Goal: Task Accomplishment & Management: Manage account settings

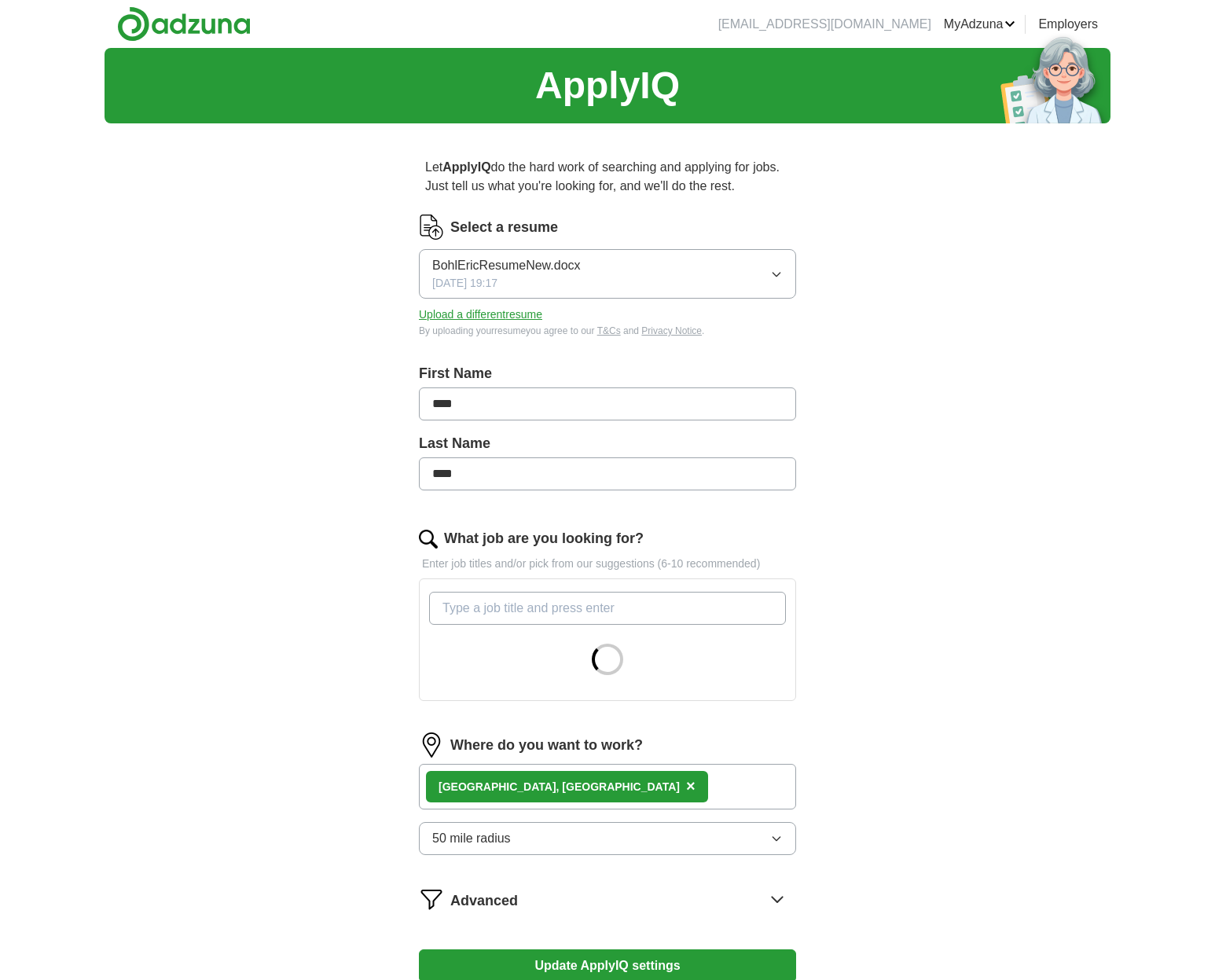
click at [775, 276] on icon "button" at bounding box center [777, 274] width 13 height 13
click at [826, 288] on div "Let ApplyIQ do the hard work of searching and applying for jobs. Just tell us w…" at bounding box center [608, 596] width 503 height 921
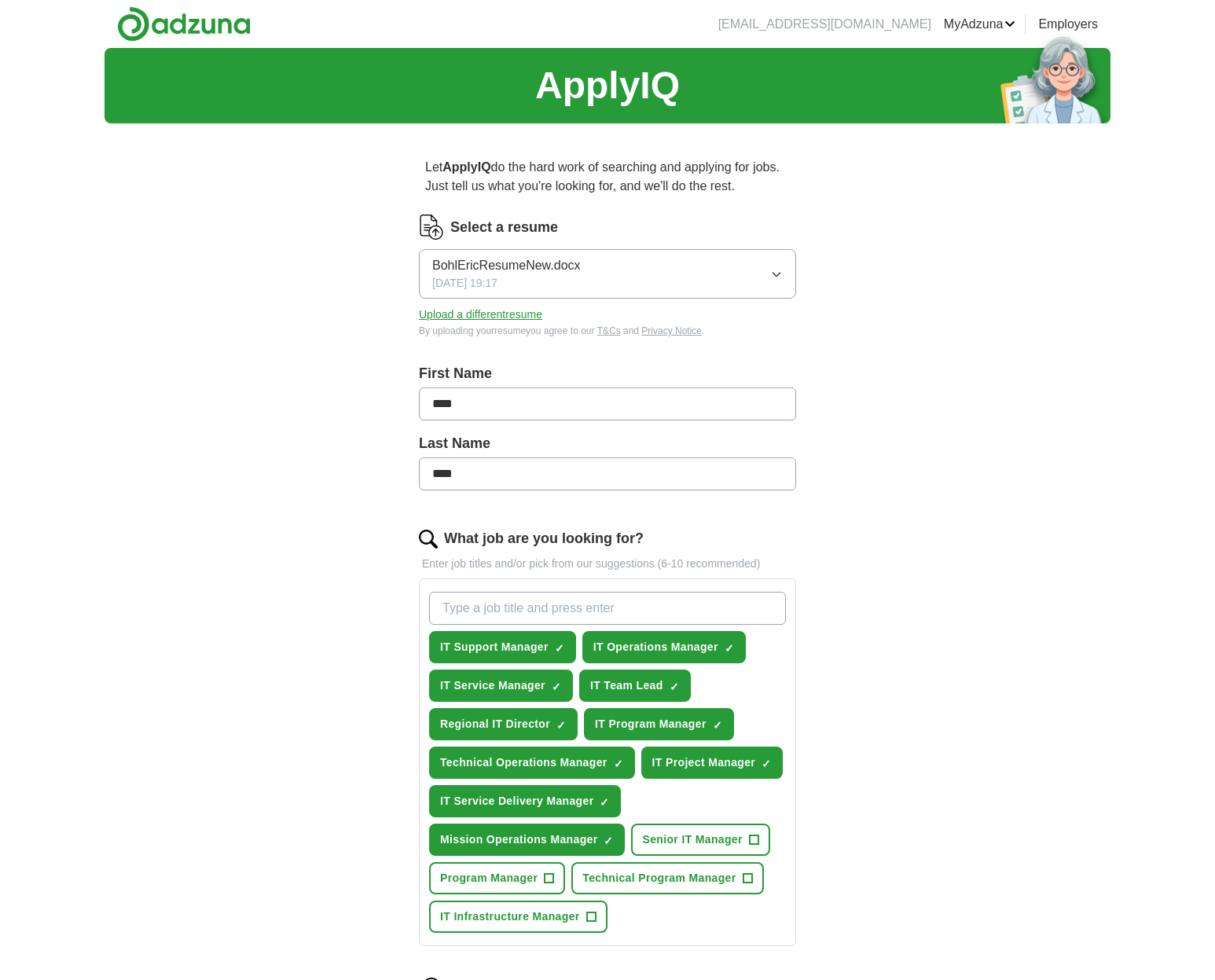
click at [531, 316] on button "Upload a different resume" at bounding box center [481, 315] width 124 height 17
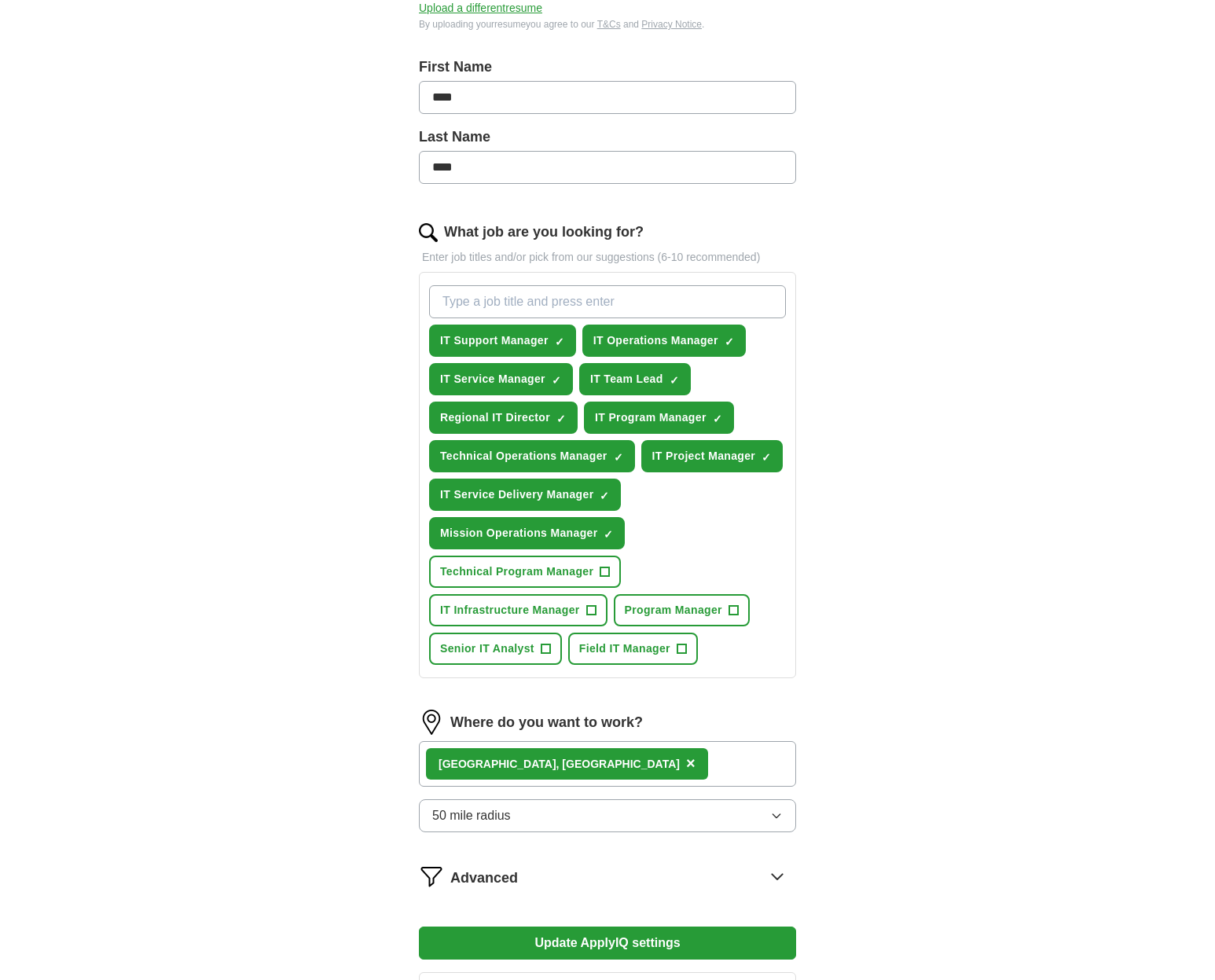
scroll to position [332, 0]
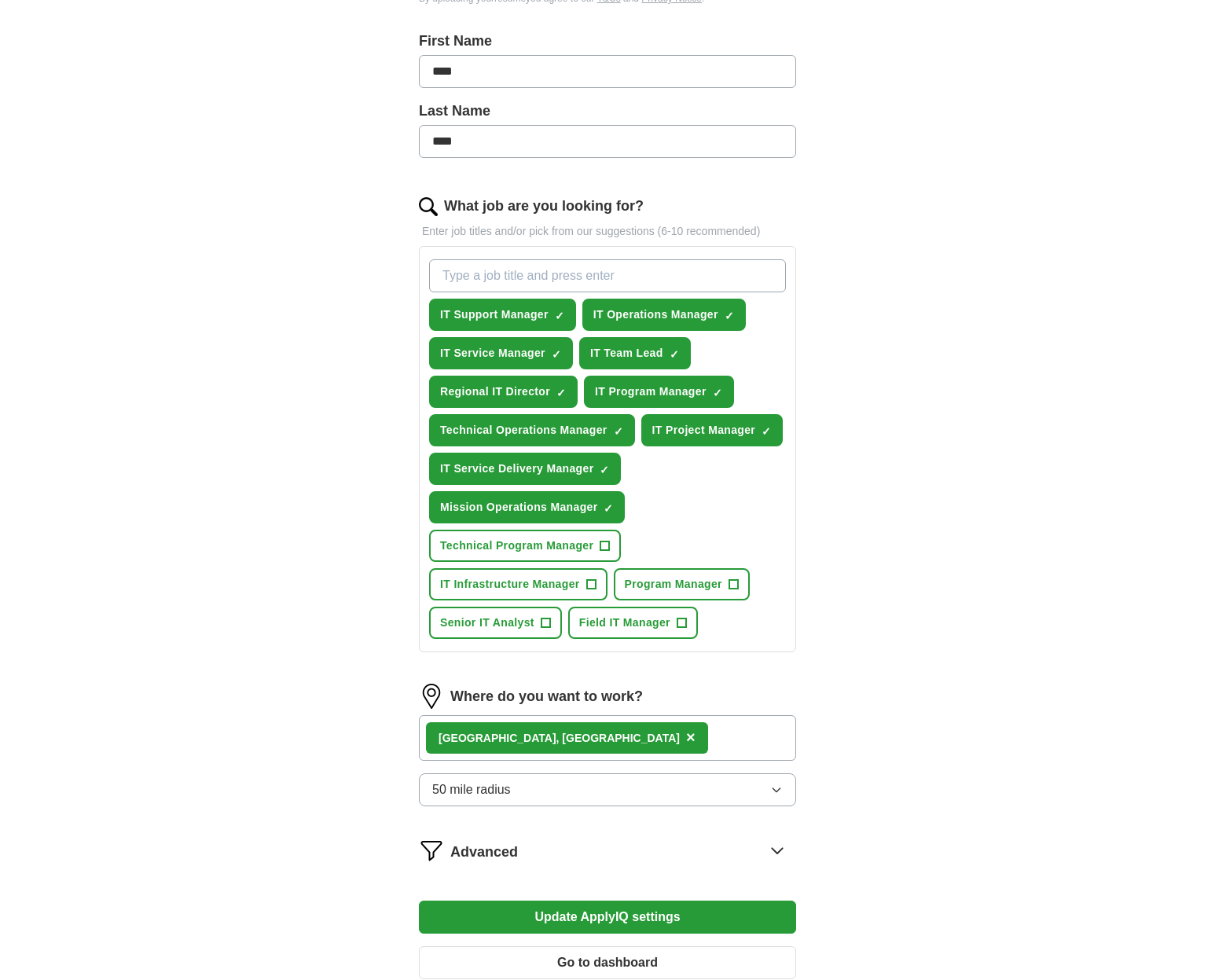
click at [0, 0] on span "×" at bounding box center [0, 0] width 0 height 0
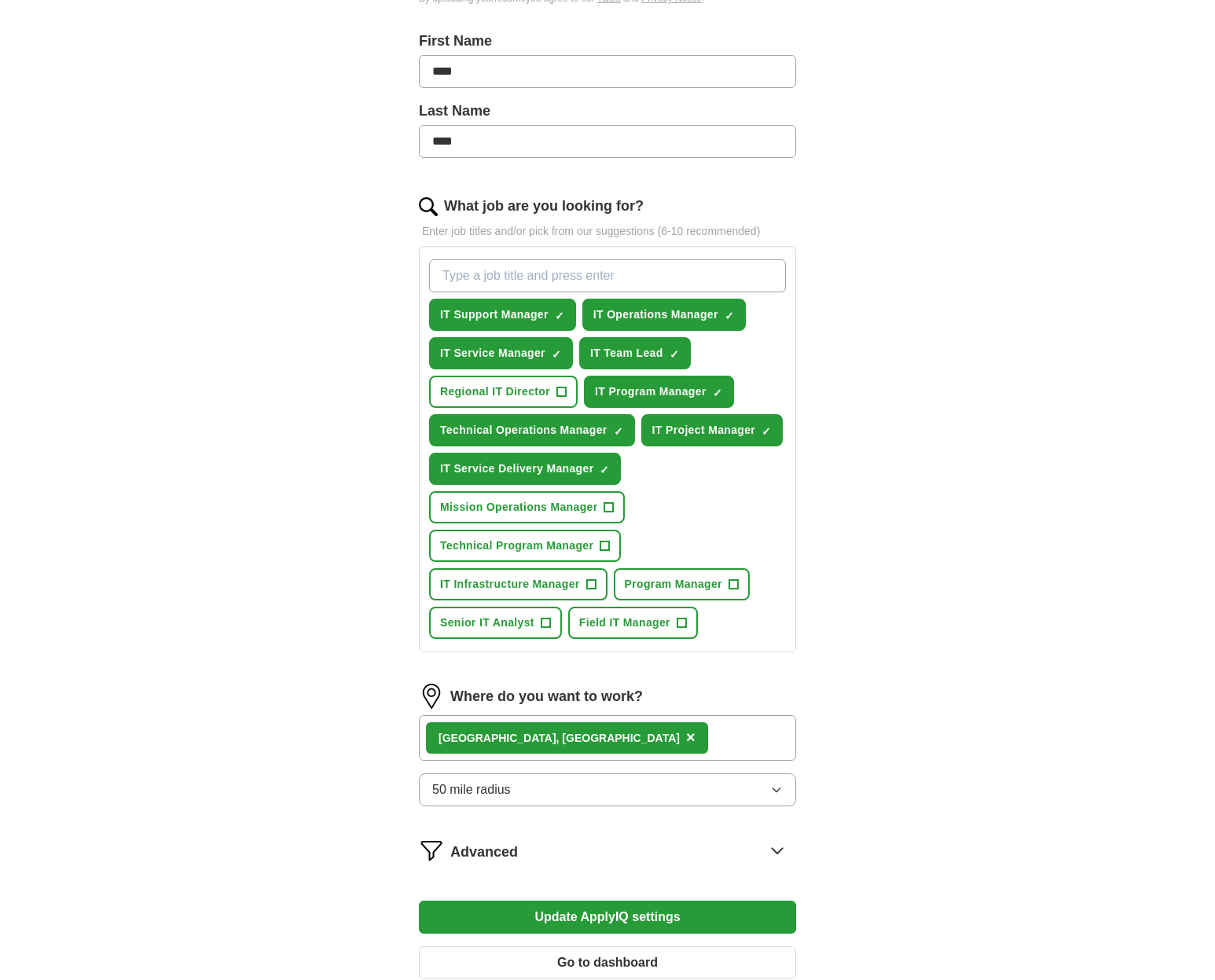
click at [0, 0] on span "×" at bounding box center [0, 0] width 0 height 0
click at [625, 429] on button "Technical Operations Manager ✓ ×" at bounding box center [532, 430] width 206 height 32
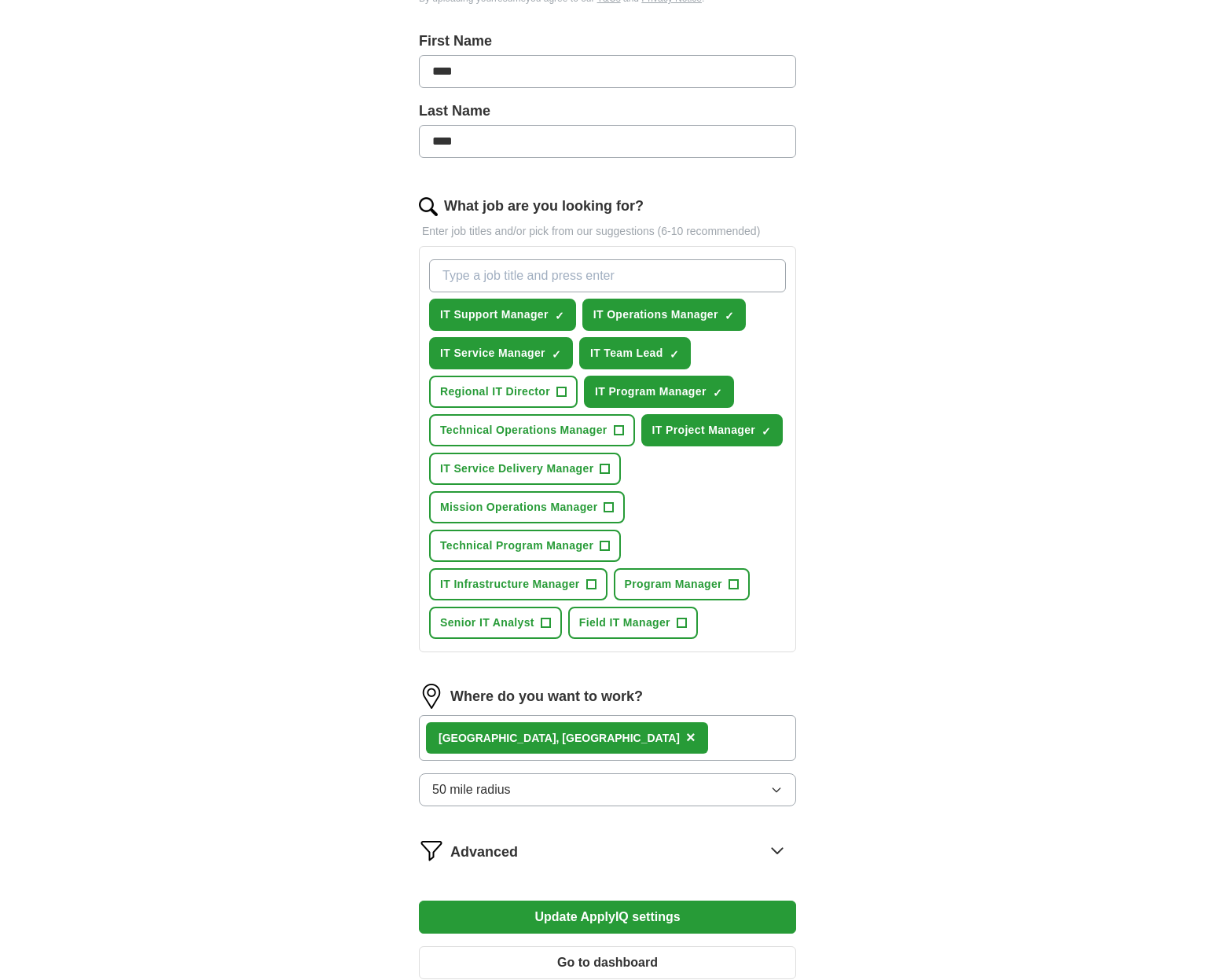
click at [0, 0] on span "×" at bounding box center [0, 0] width 0 height 0
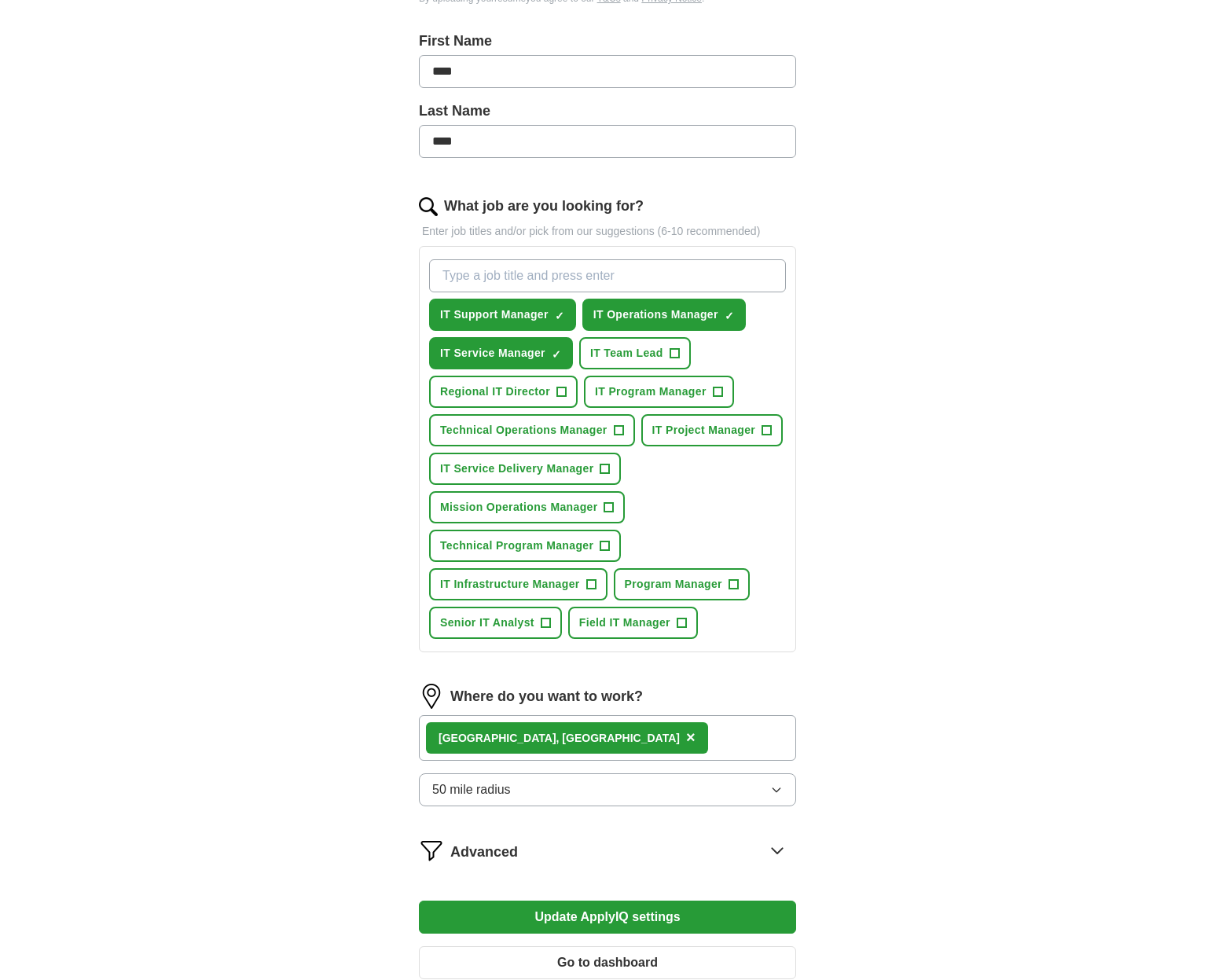
click at [0, 0] on span "×" at bounding box center [0, 0] width 0 height 0
click at [565, 311] on span "✓ ×" at bounding box center [560, 315] width 10 height 10
click at [0, 0] on span "×" at bounding box center [0, 0] width 0 height 0
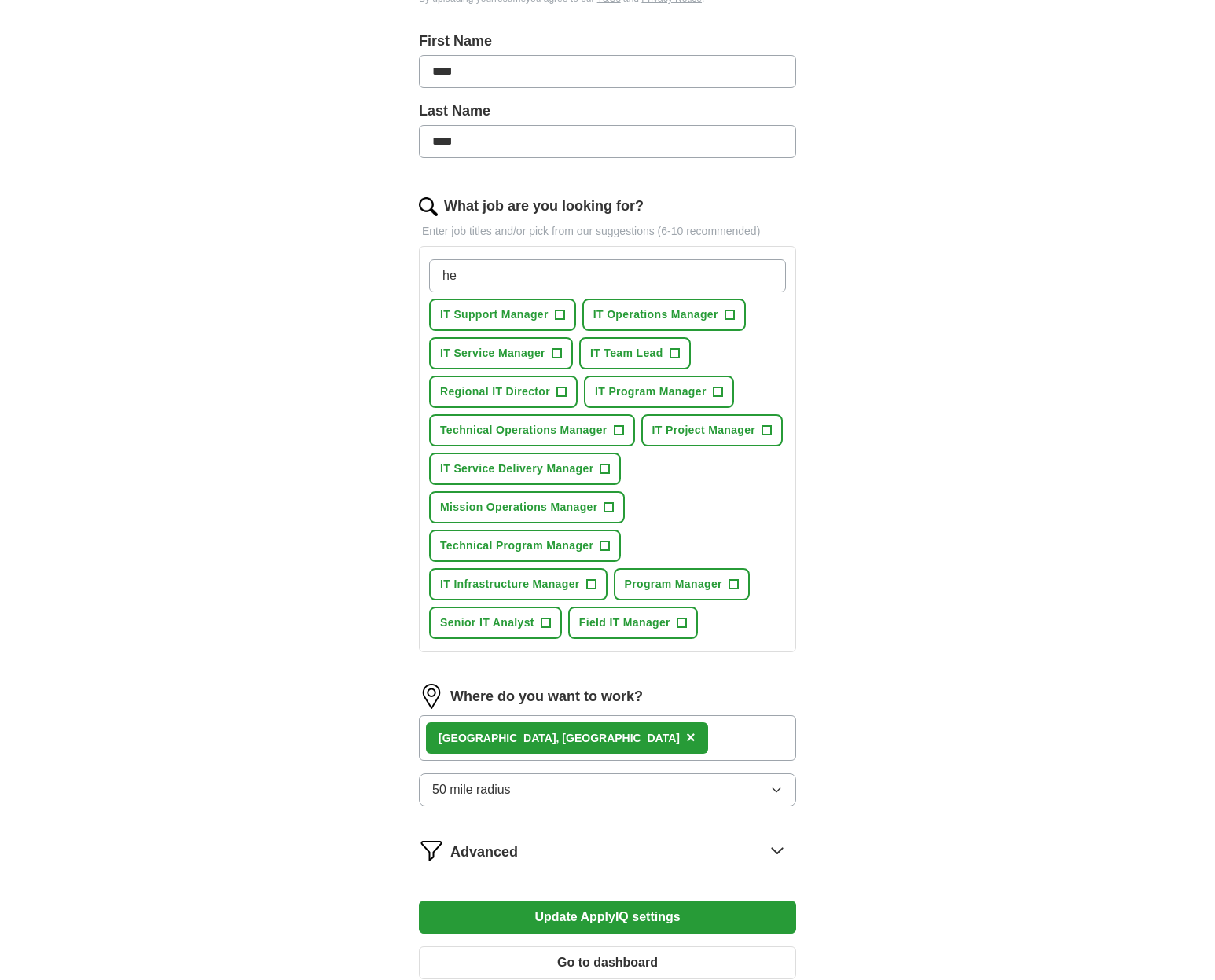
type input "h"
type input "Help Desk Manager"
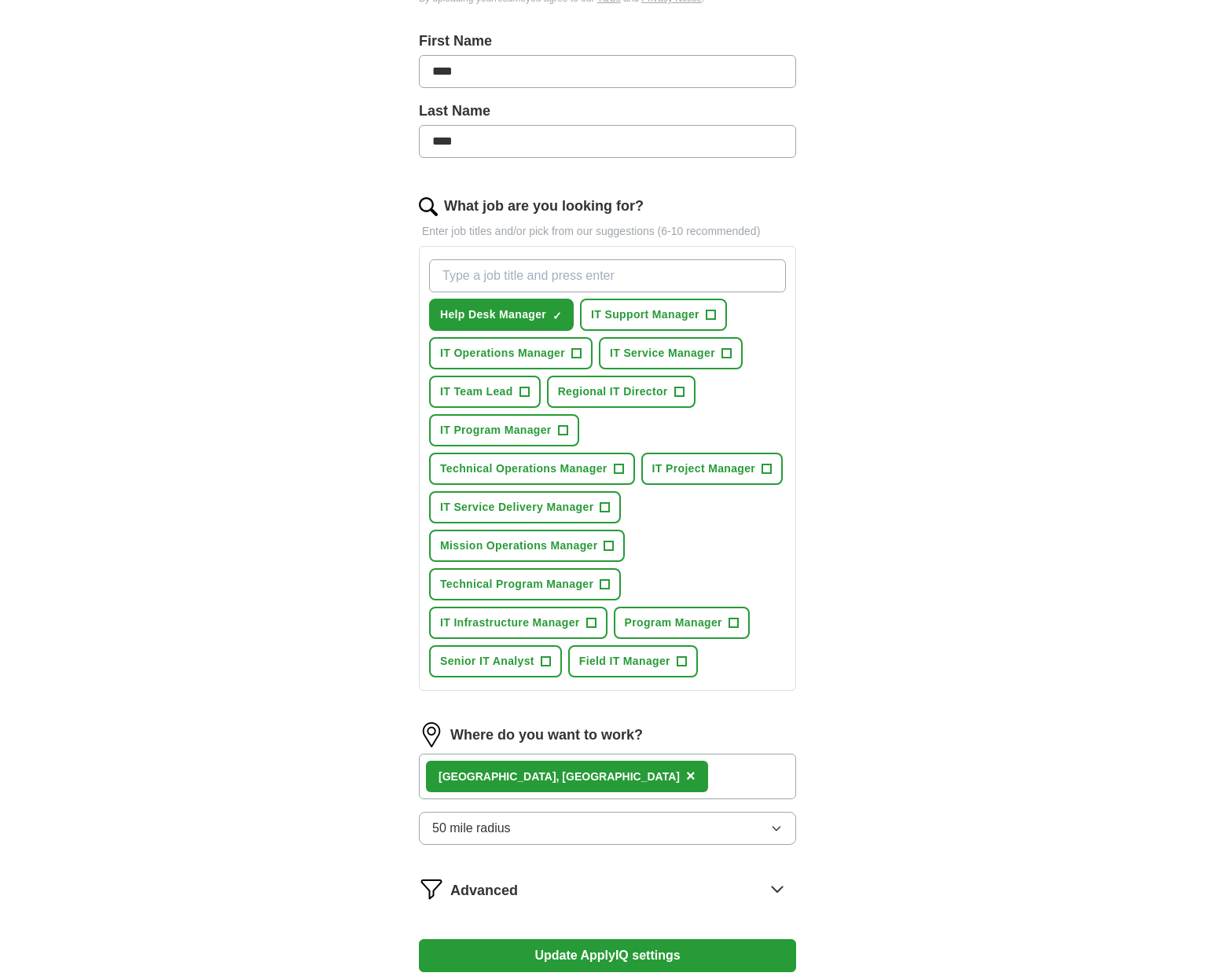
click at [709, 313] on span "+" at bounding box center [711, 315] width 10 height 10
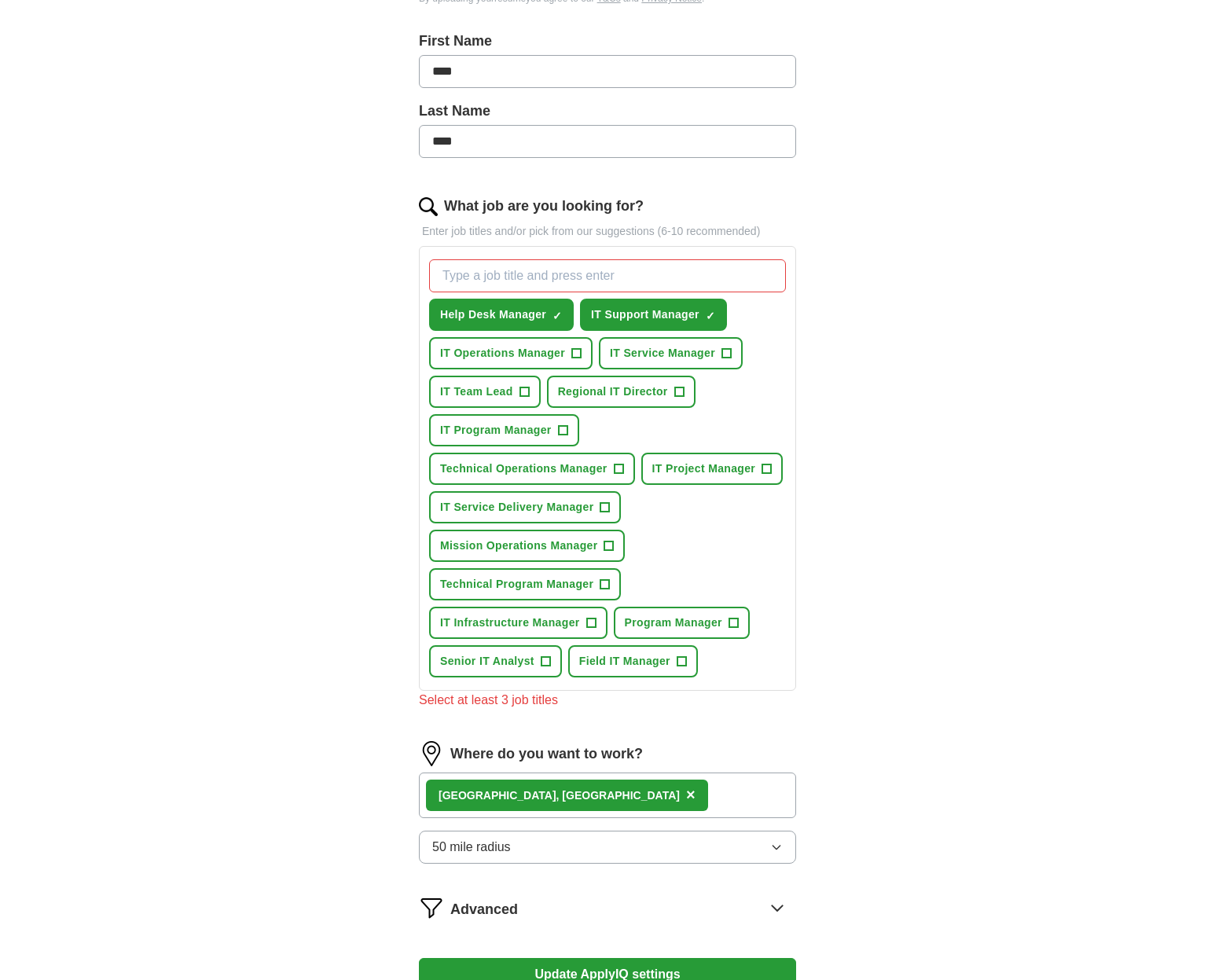
click at [517, 277] on input "What job are you looking for?" at bounding box center [608, 275] width 357 height 33
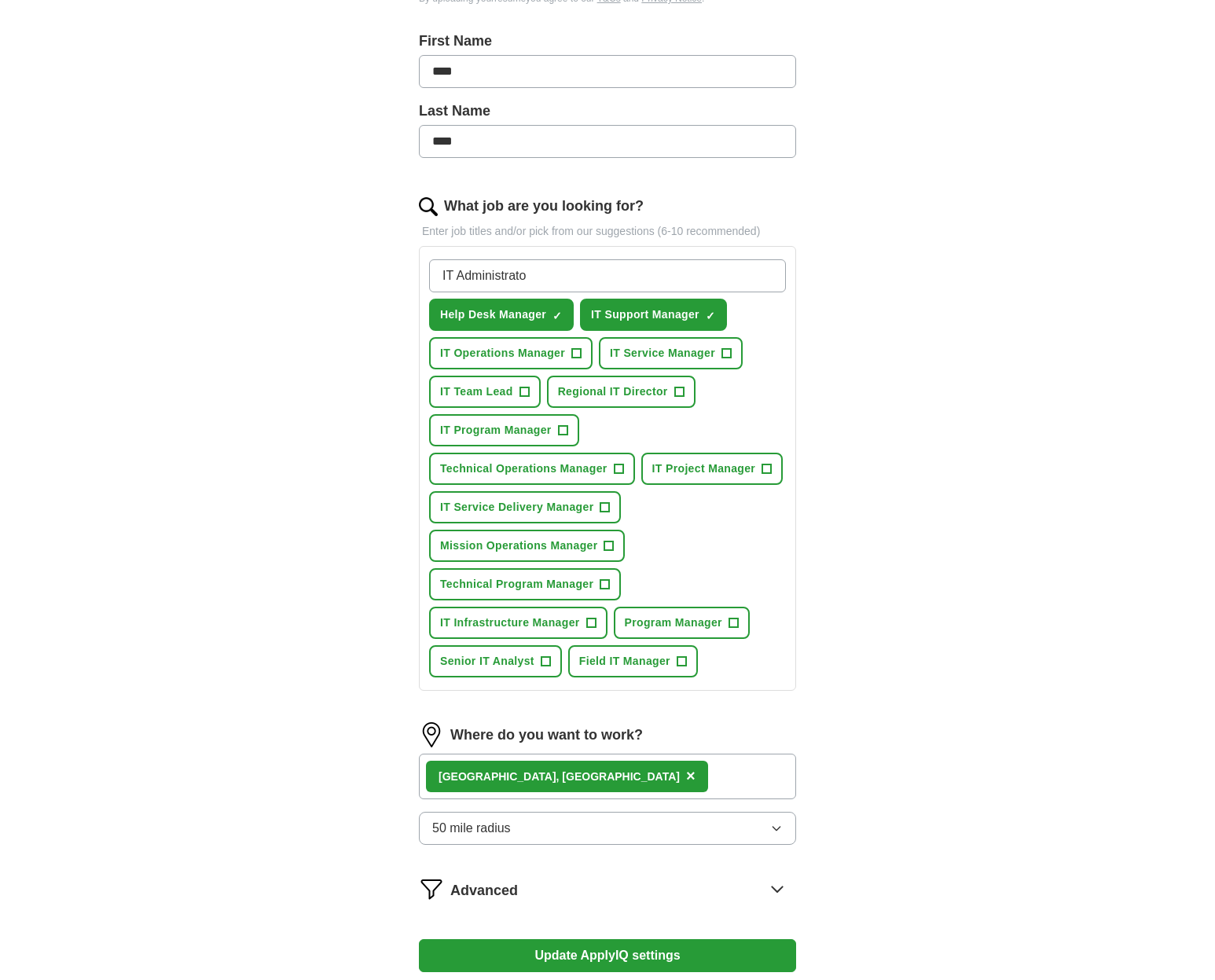
type input "IT Administrator"
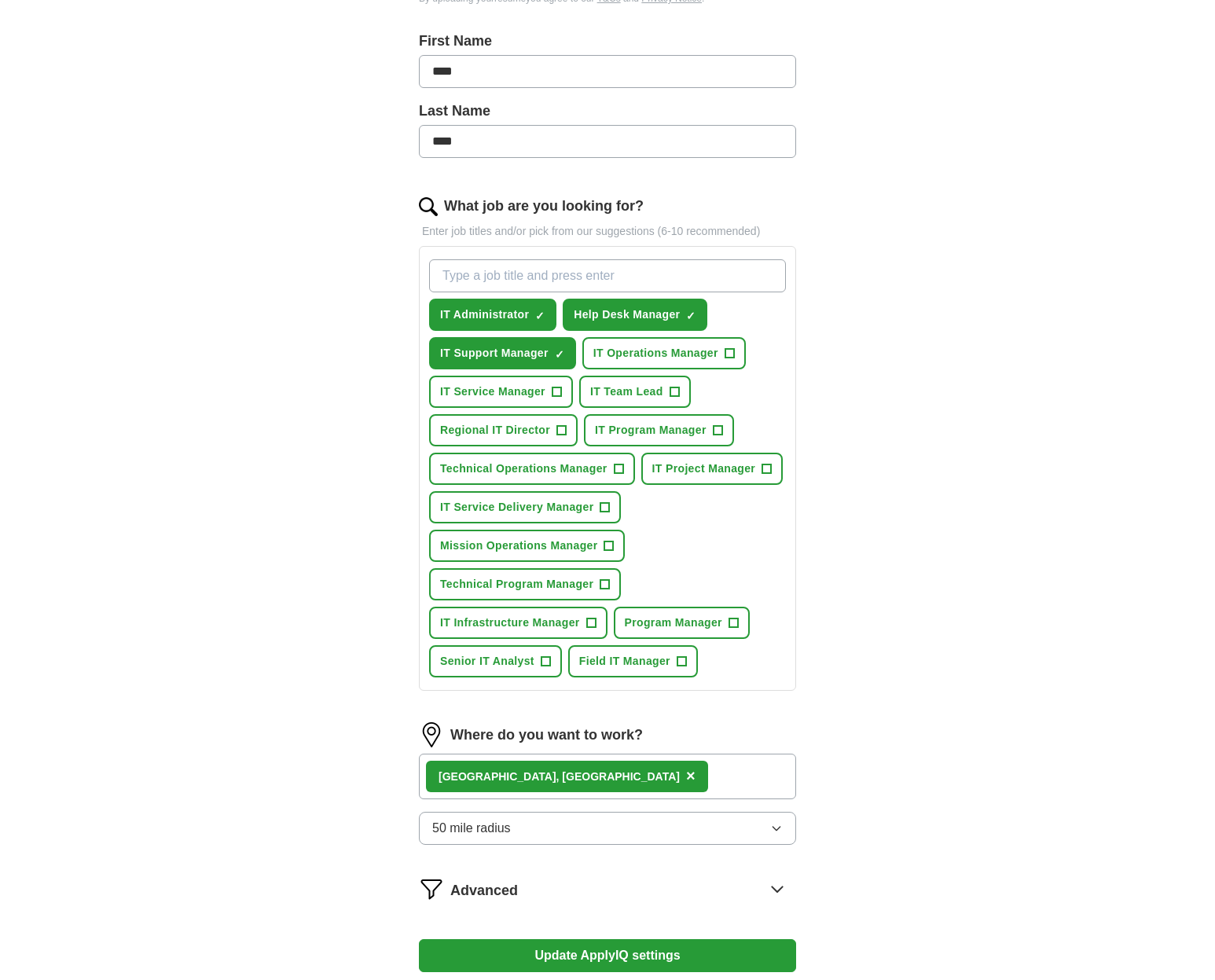
click at [0, 0] on span "×" at bounding box center [0, 0] width 0 height 0
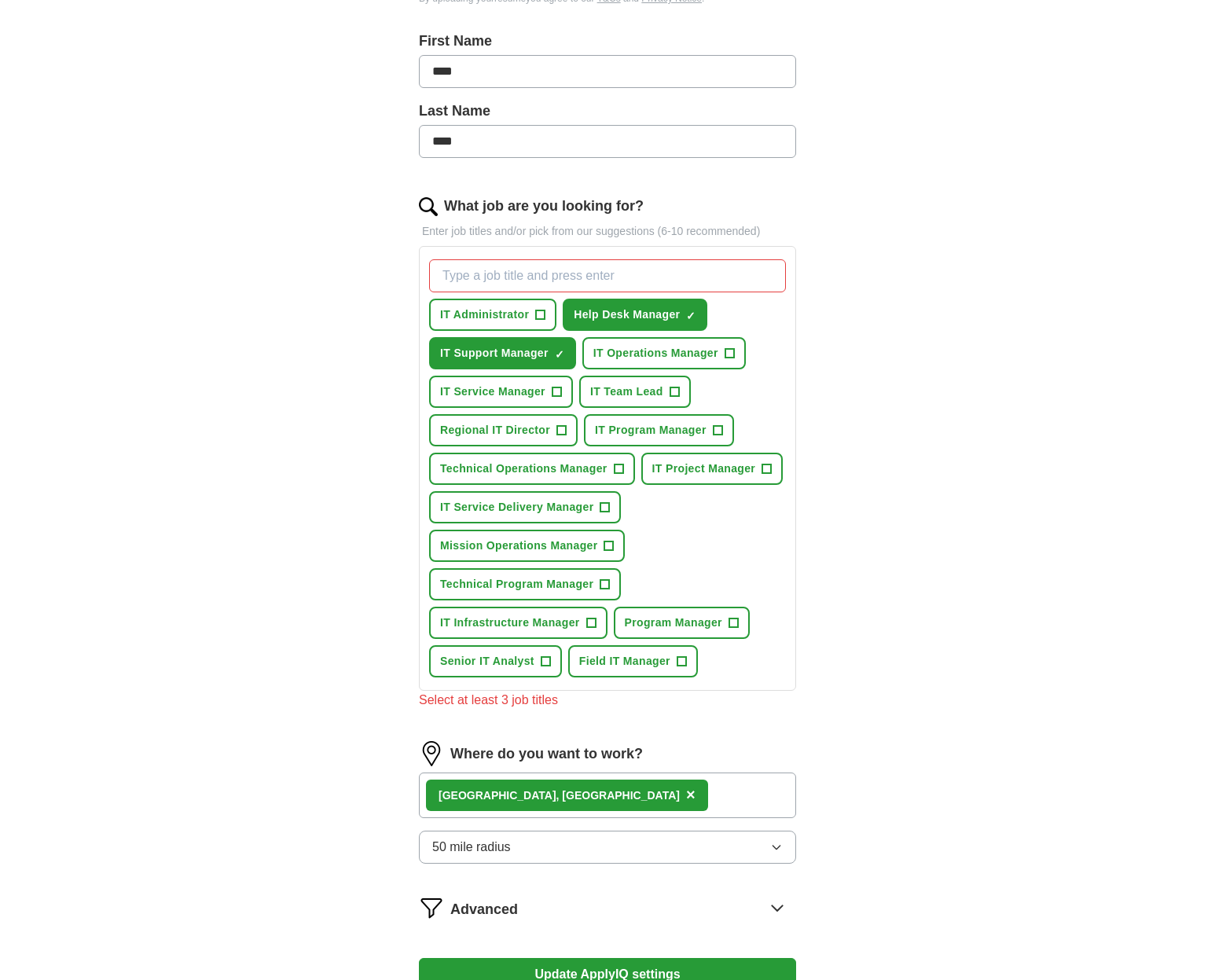
click at [536, 272] on input "What job are you looking for?" at bounding box center [608, 275] width 357 height 33
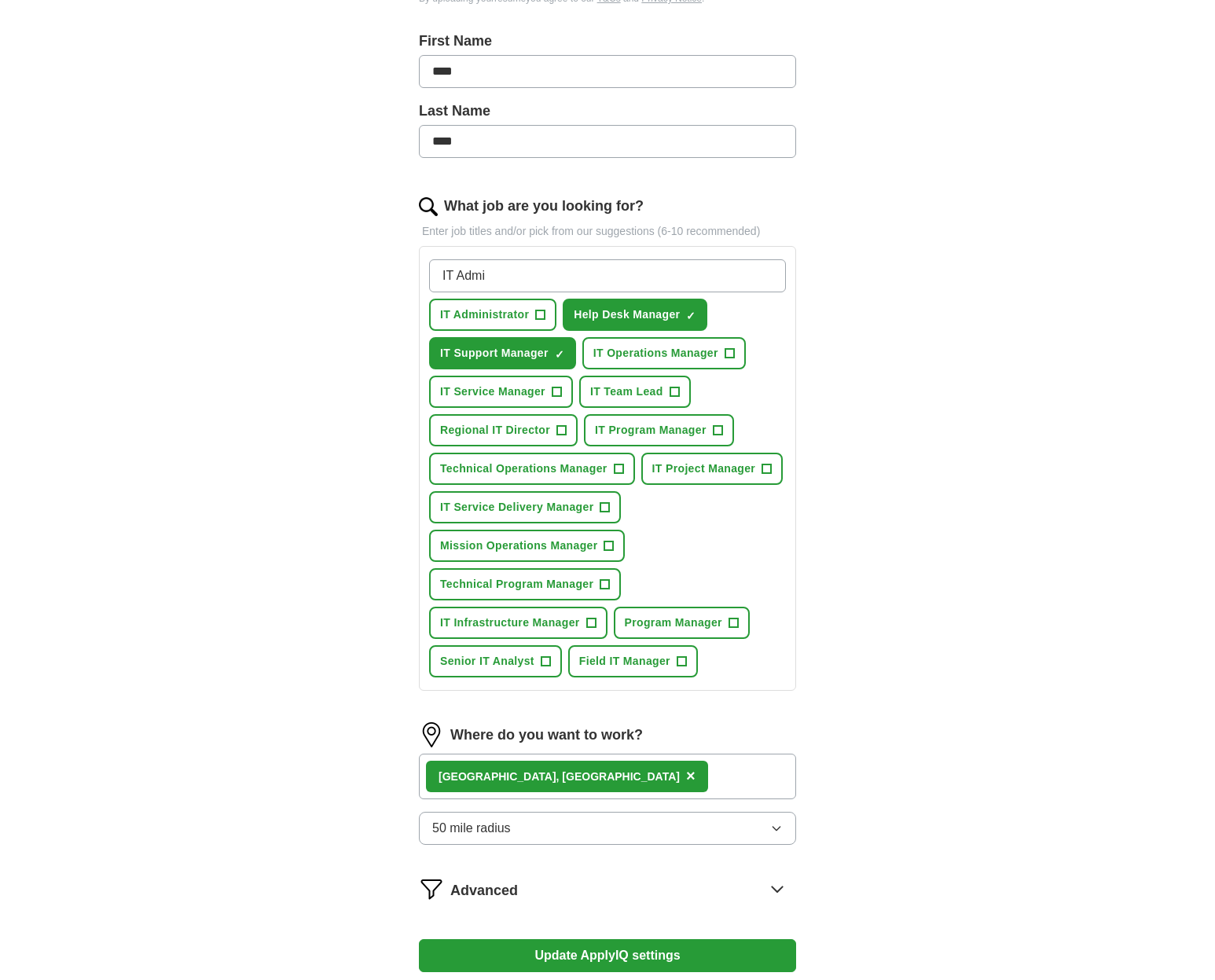
type input "IT Admin"
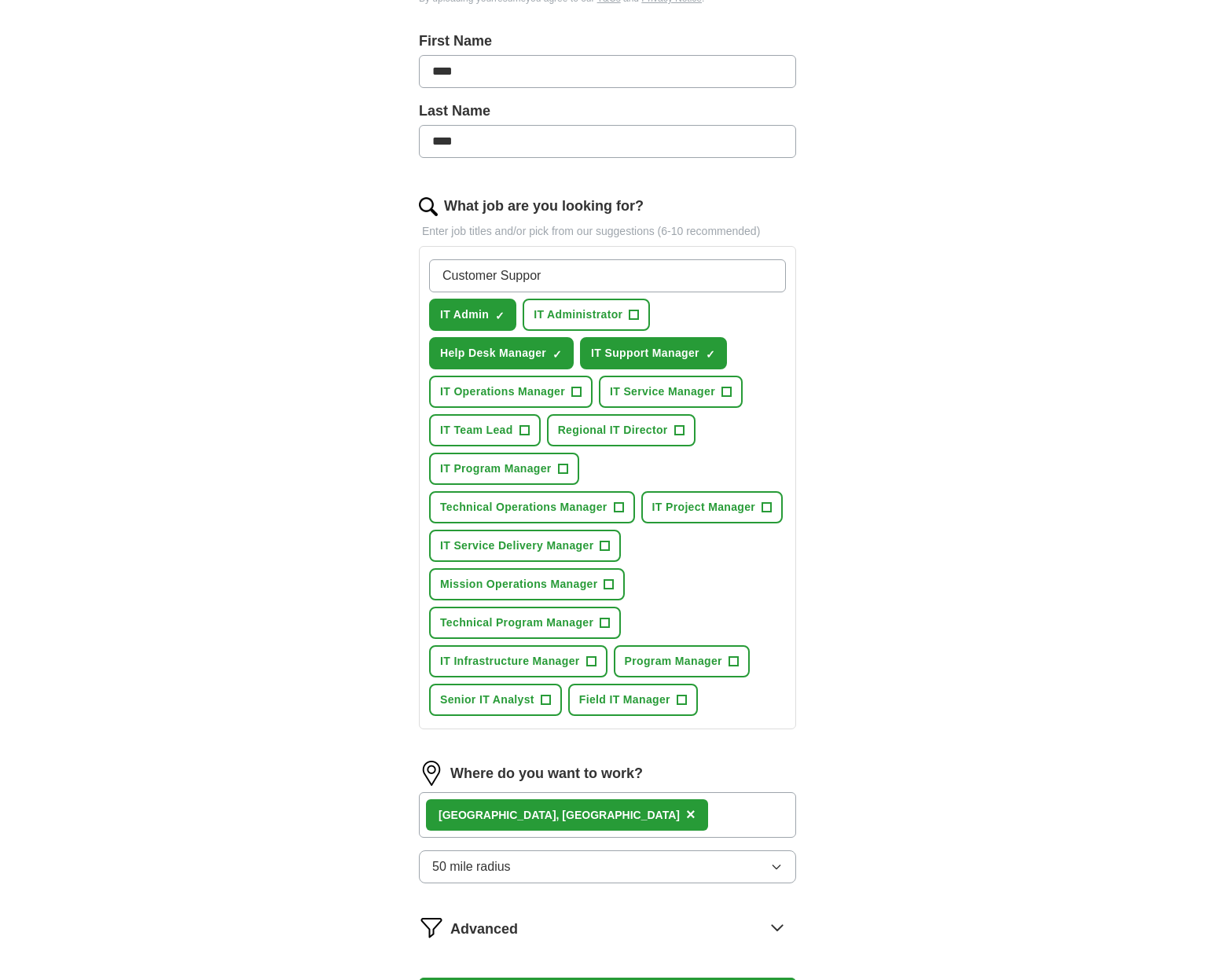
type input "Customer Support"
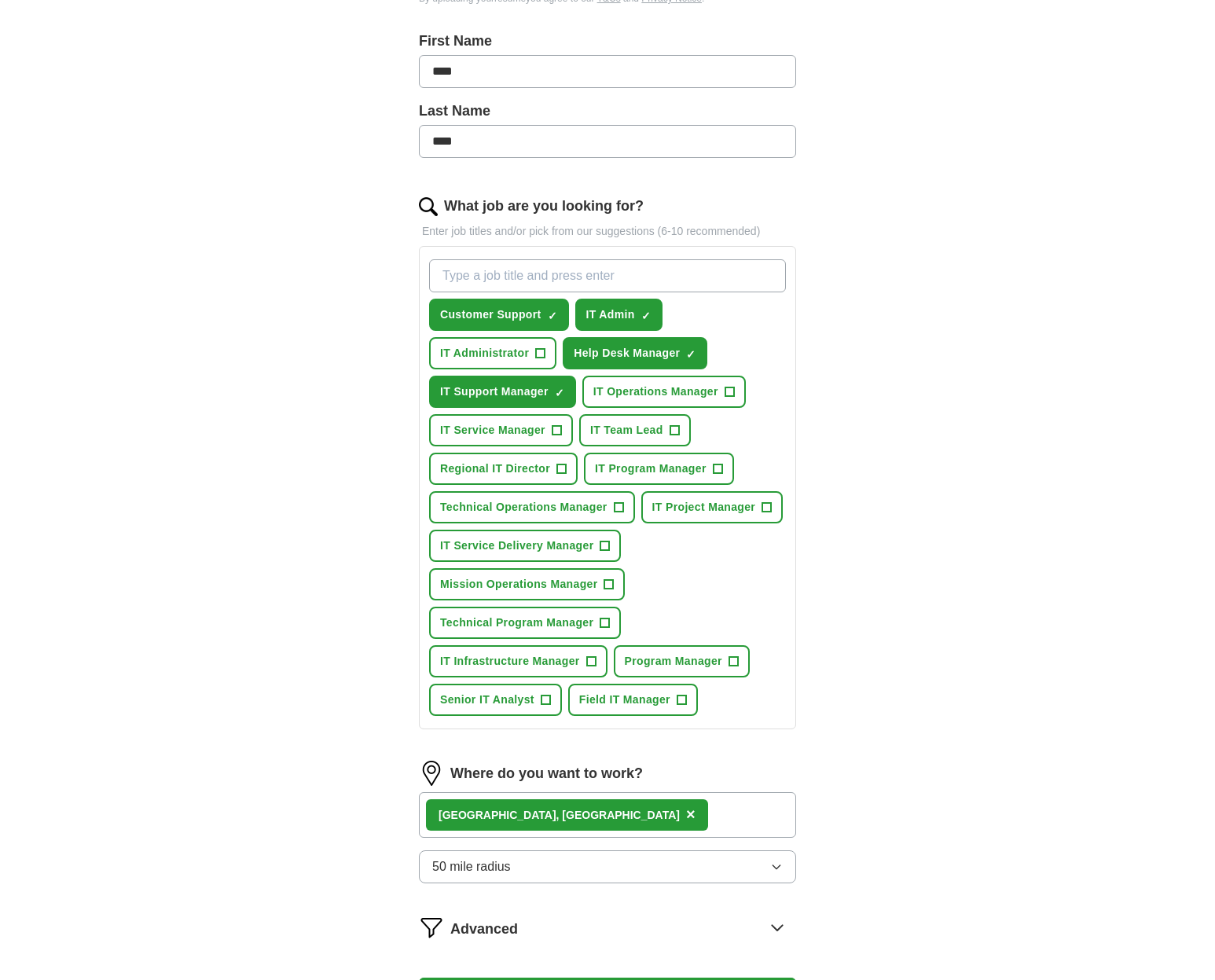
click at [679, 432] on span "+" at bounding box center [675, 431] width 10 height 13
click at [738, 396] on button "IT Operations Manager +" at bounding box center [664, 392] width 164 height 32
click at [469, 283] on input "What job are you looking for?" at bounding box center [608, 275] width 357 height 33
type input "IT Support"
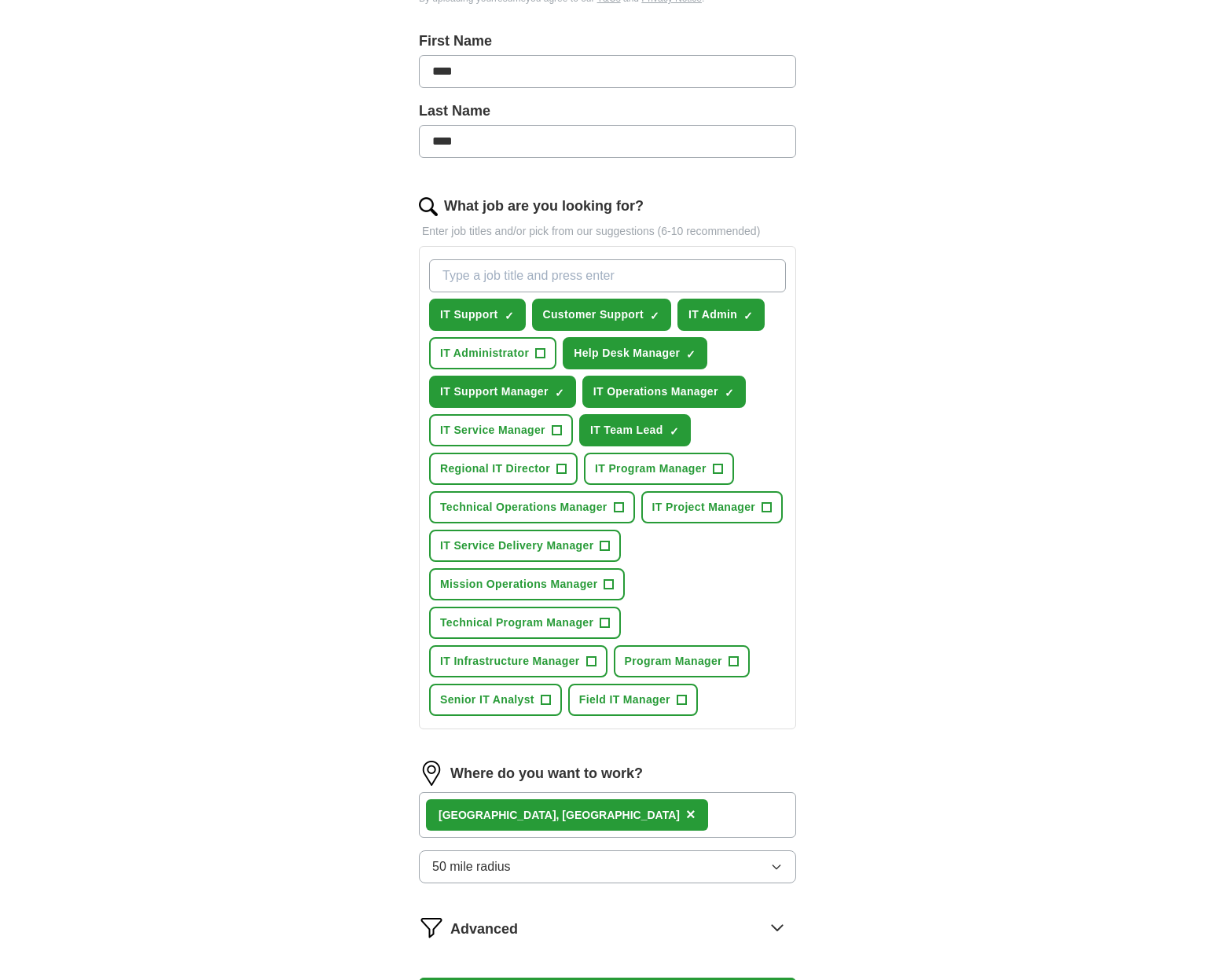
click at [556, 437] on span "+" at bounding box center [557, 431] width 10 height 13
click at [502, 280] on input "What job are you looking for?" at bounding box center [608, 275] width 357 height 33
type input "management"
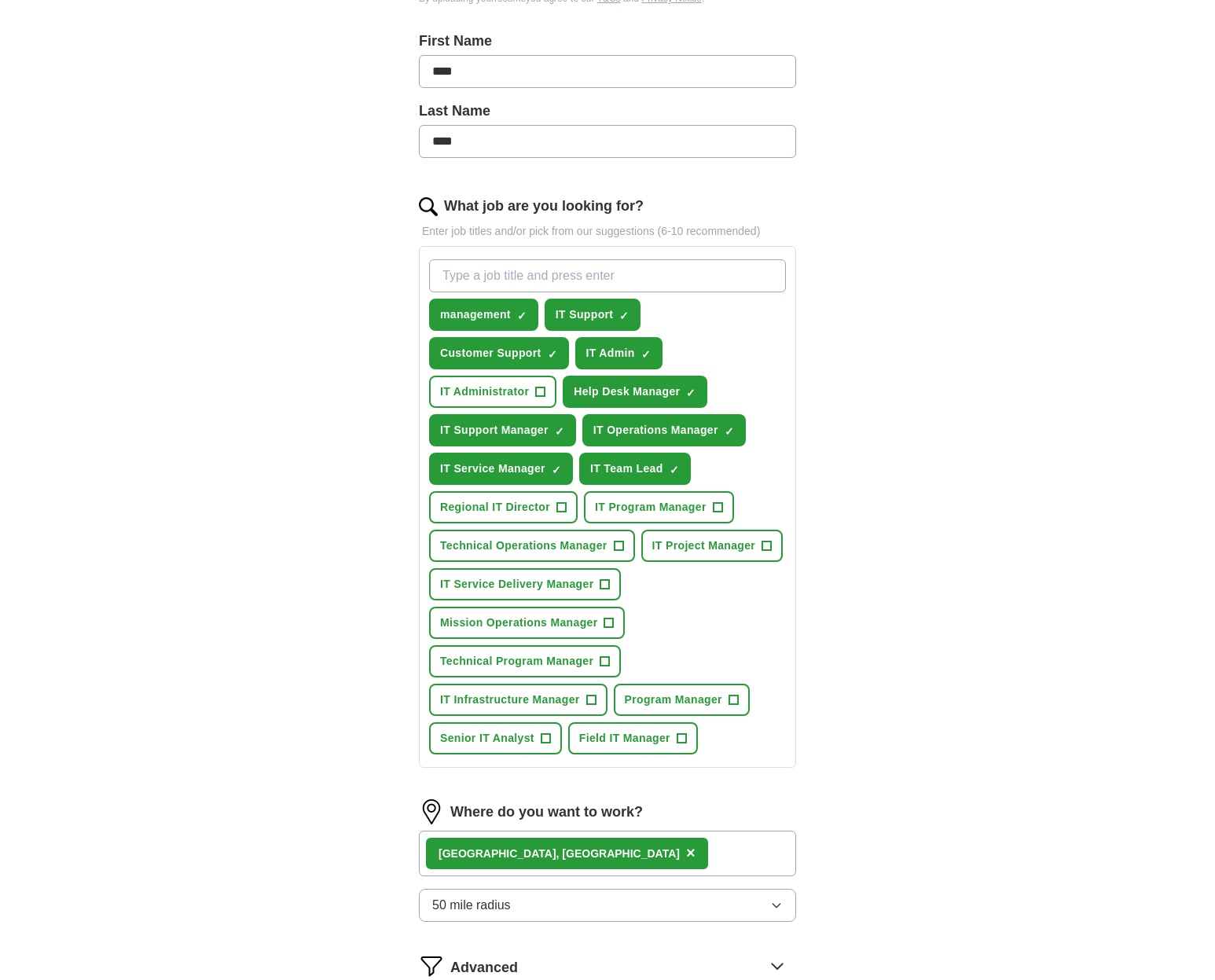
click at [0, 0] on span "×" at bounding box center [0, 0] width 0 height 0
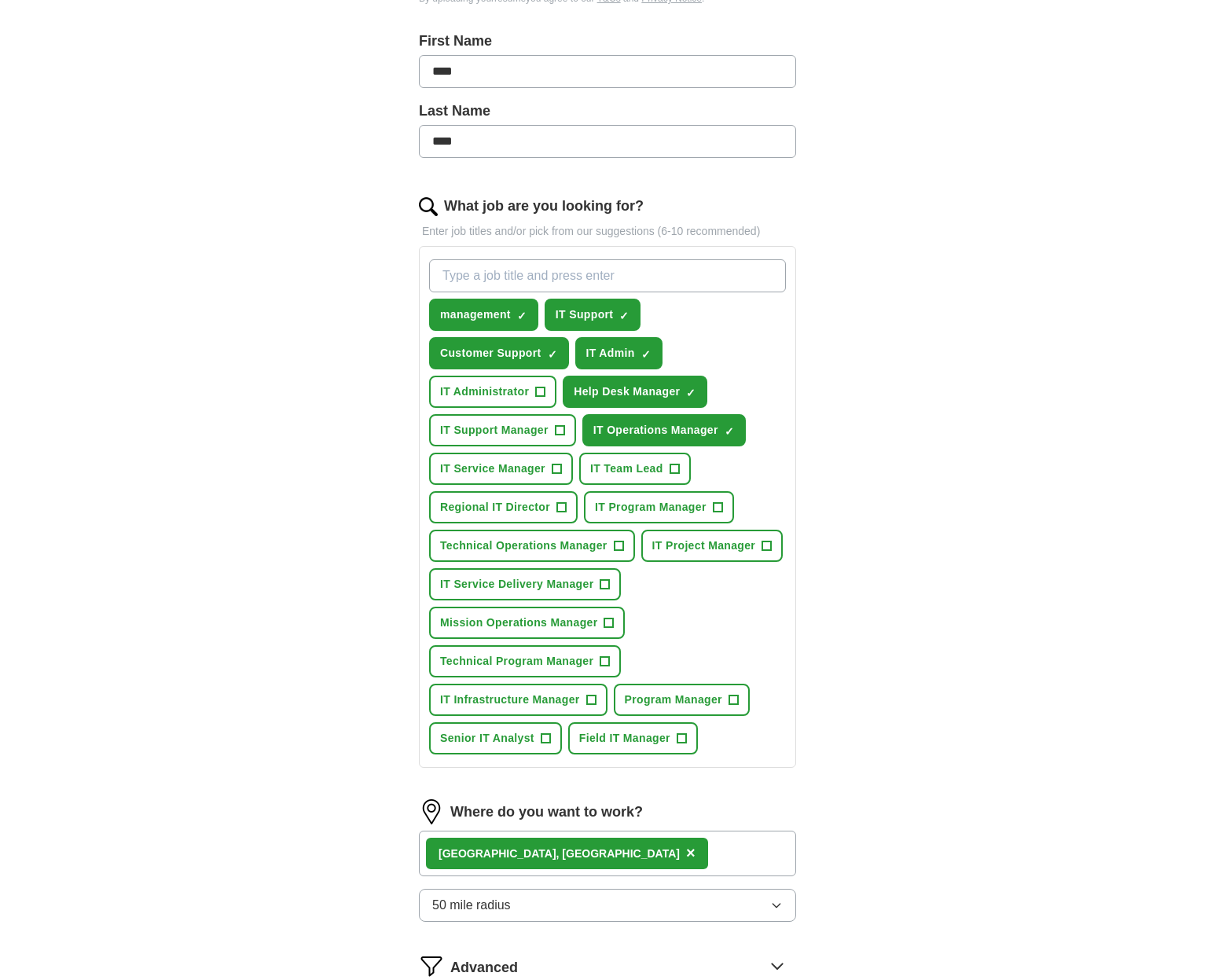
click at [0, 0] on span "×" at bounding box center [0, 0] width 0 height 0
click at [672, 280] on input "What job are you looking for?" at bounding box center [608, 275] width 357 height 33
type input "Service Management"
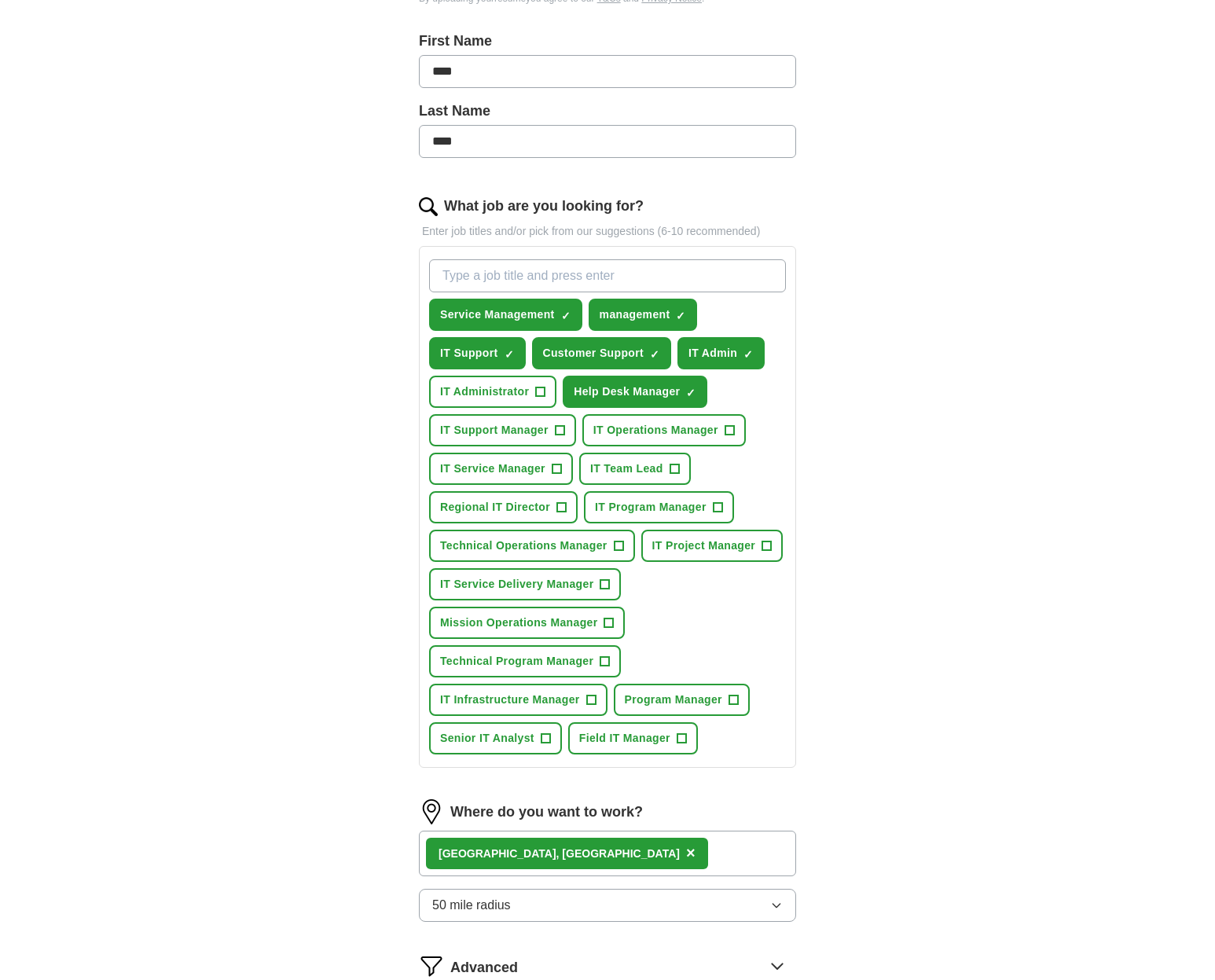
click at [0, 0] on span "×" at bounding box center [0, 0] width 0 height 0
click at [655, 281] on input "What job are you looking for?" at bounding box center [608, 275] width 357 height 33
type input "Management"
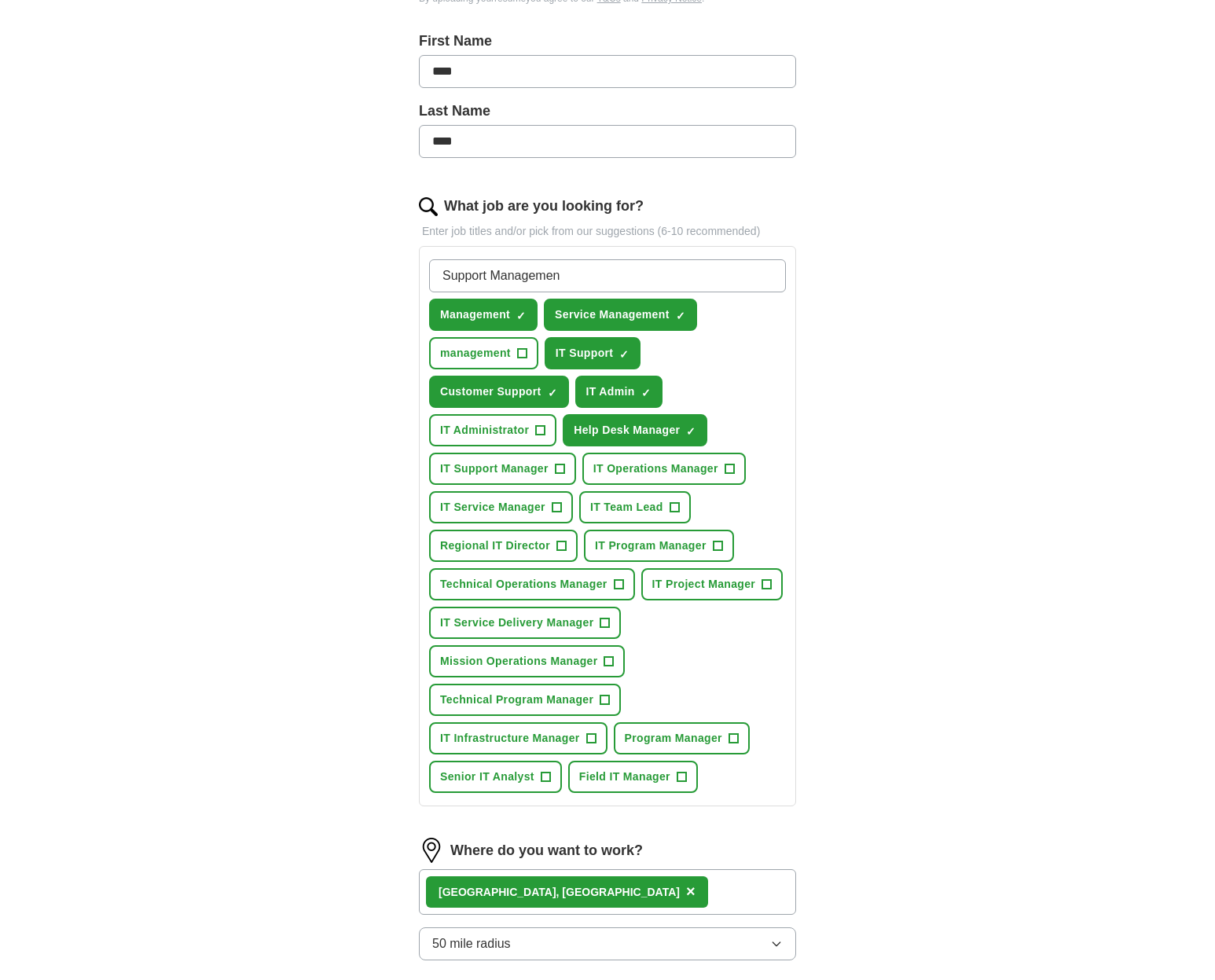
type input "Support Management"
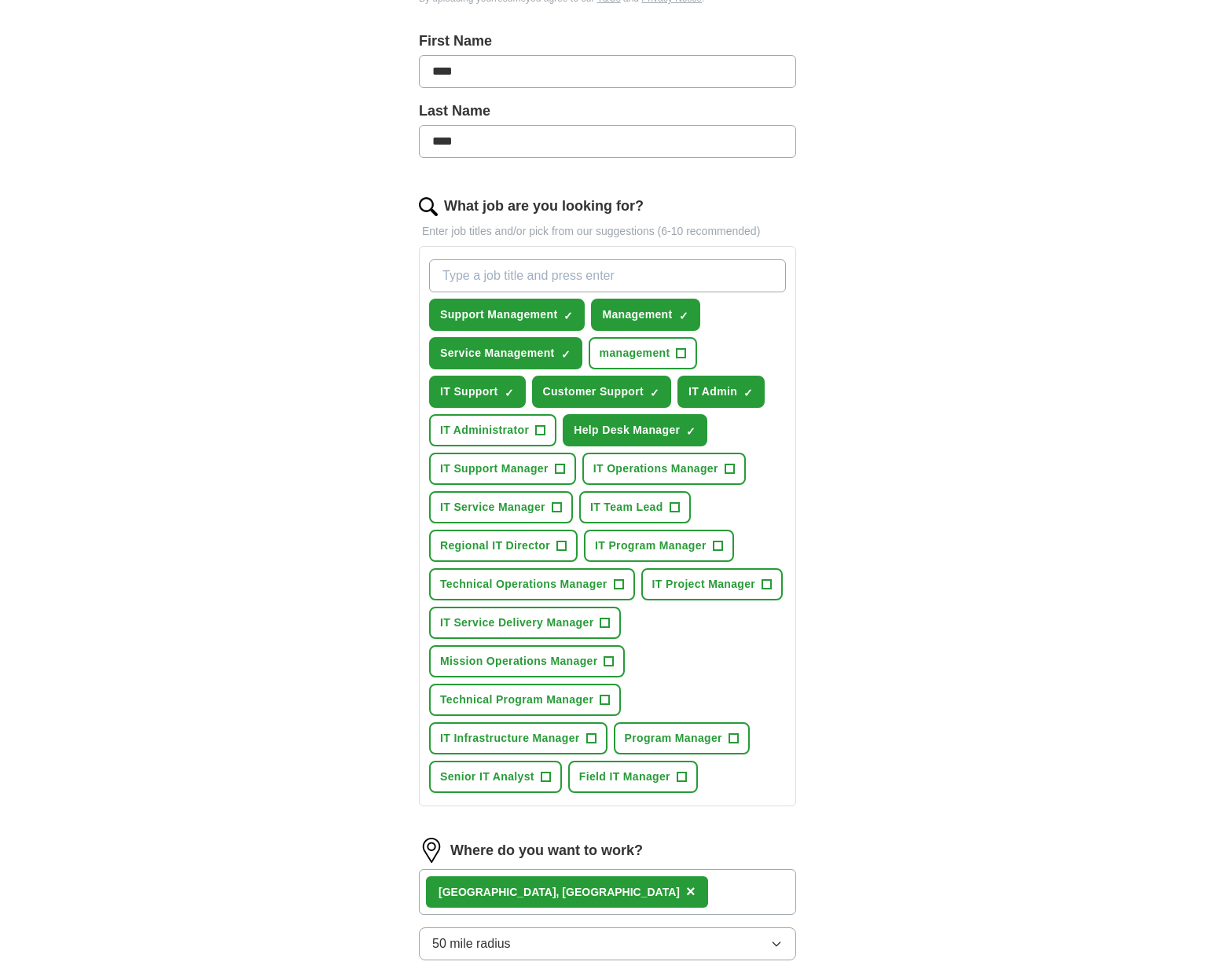
click at [679, 514] on span "+" at bounding box center [675, 508] width 10 height 13
click at [556, 506] on span "+" at bounding box center [557, 508] width 10 height 13
click at [556, 466] on span "+" at bounding box center [560, 470] width 10 height 13
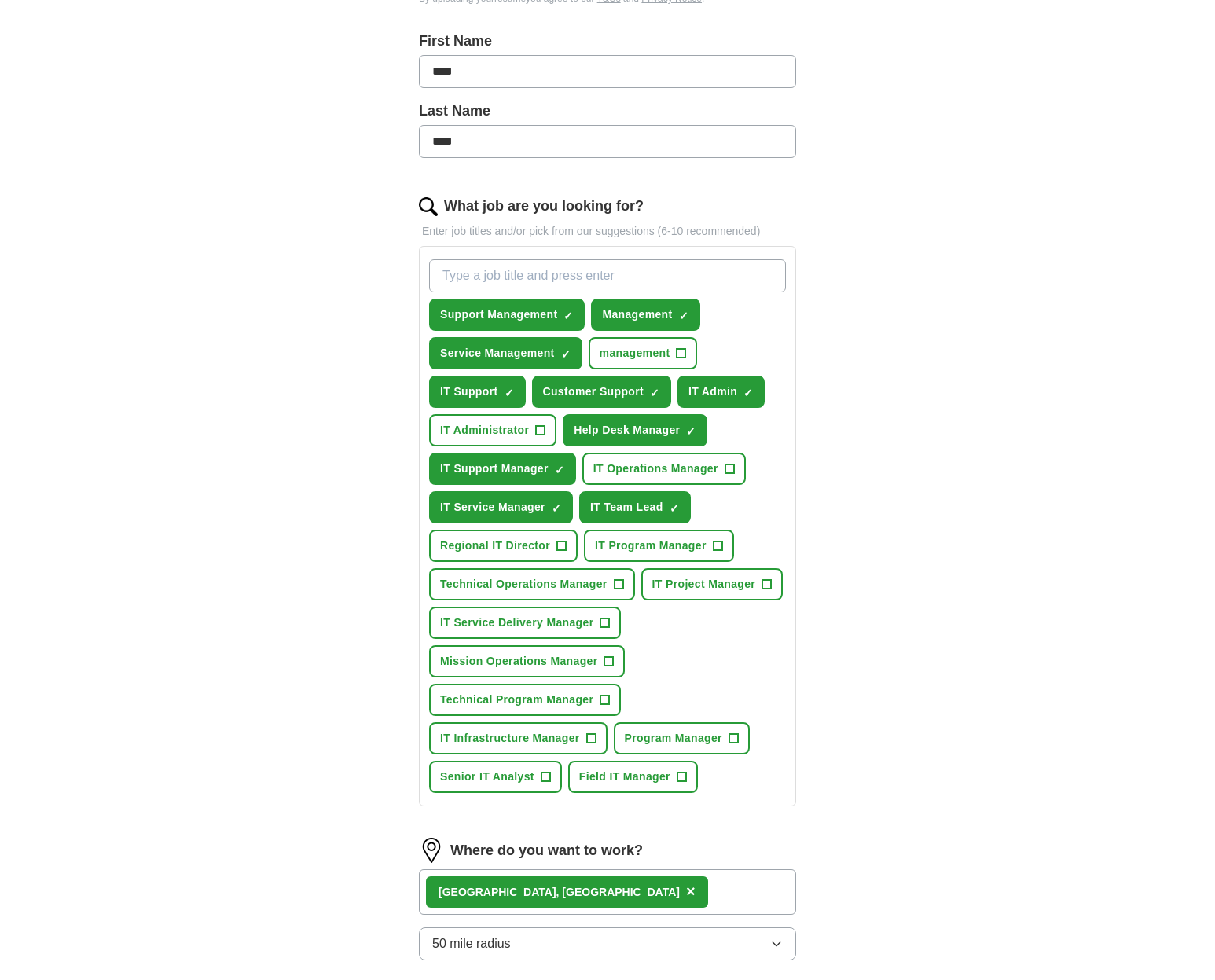
click at [729, 472] on span "+" at bounding box center [729, 470] width 10 height 13
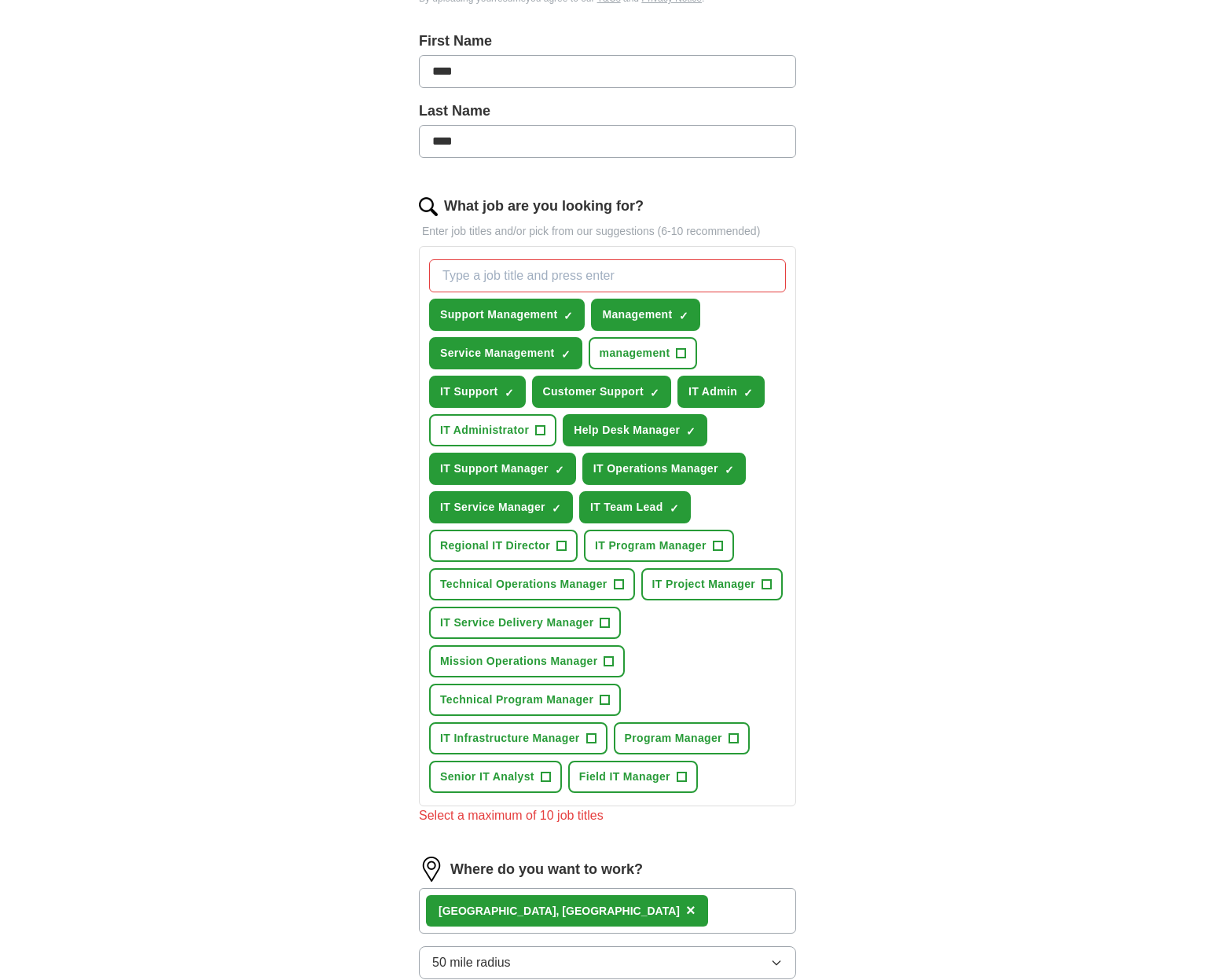
click at [0, 0] on span "×" at bounding box center [0, 0] width 0 height 0
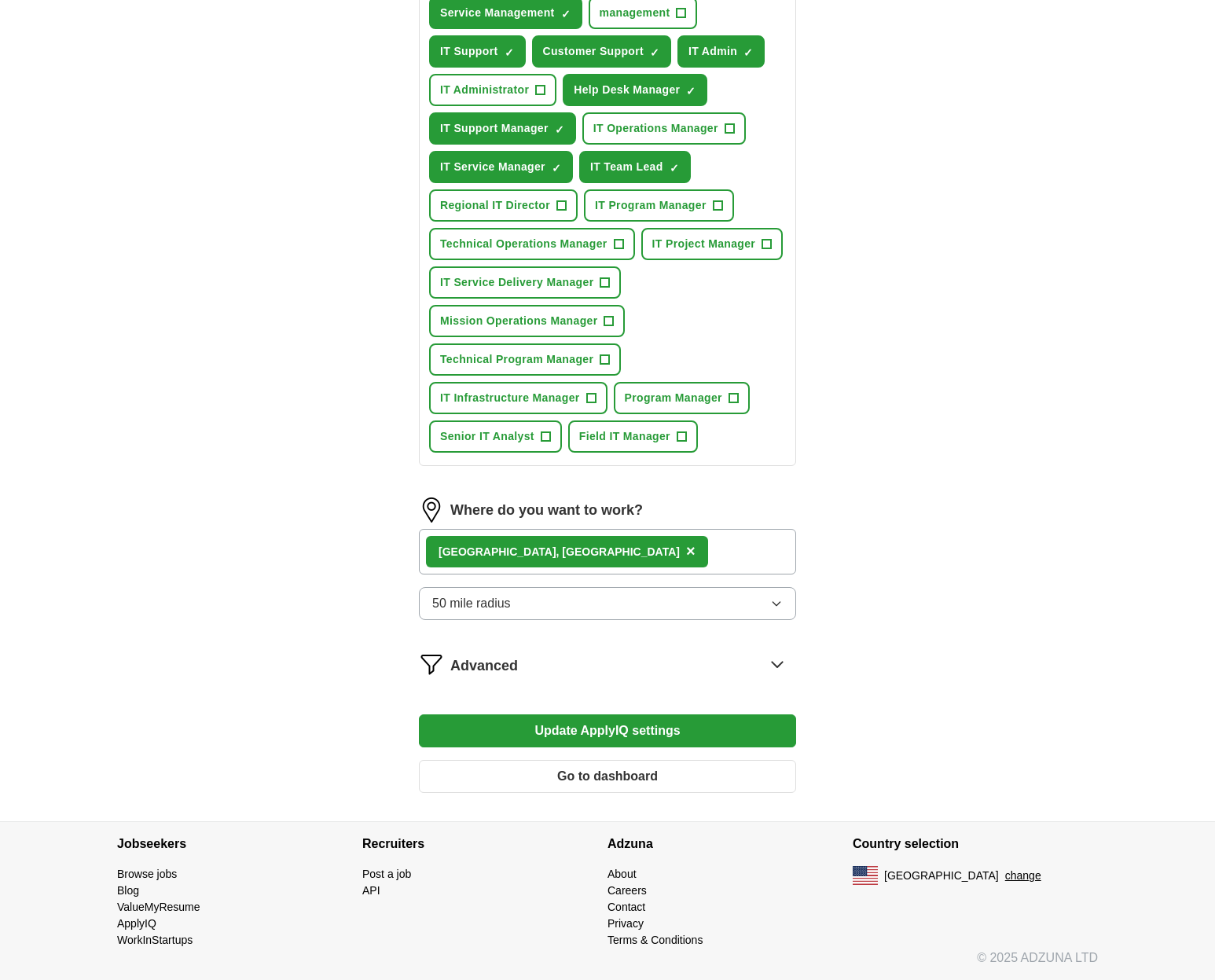
scroll to position [673, 0]
click at [469, 734] on button "Update ApplyIQ settings" at bounding box center [608, 730] width 377 height 33
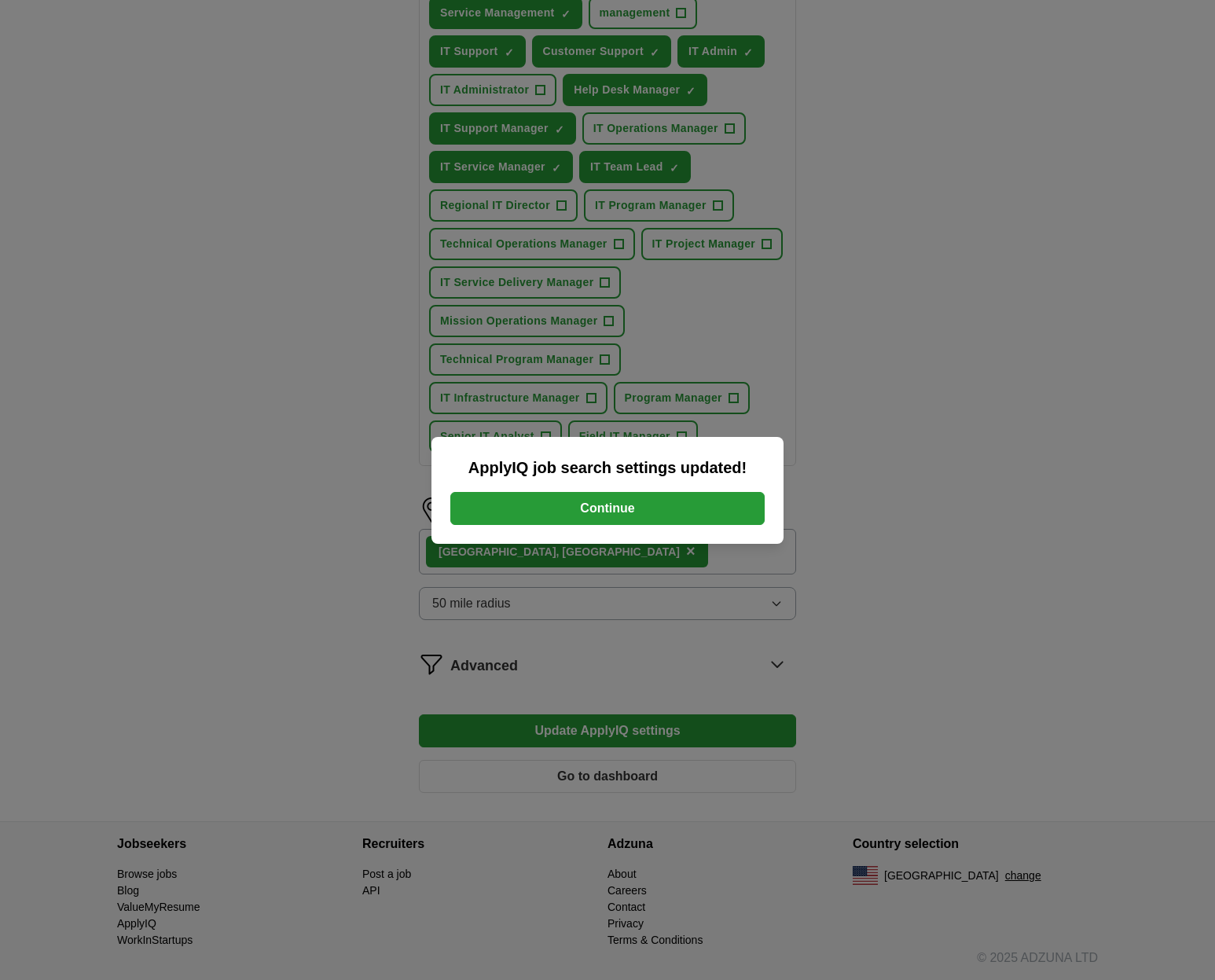
click at [517, 501] on button "Continue" at bounding box center [608, 508] width 315 height 33
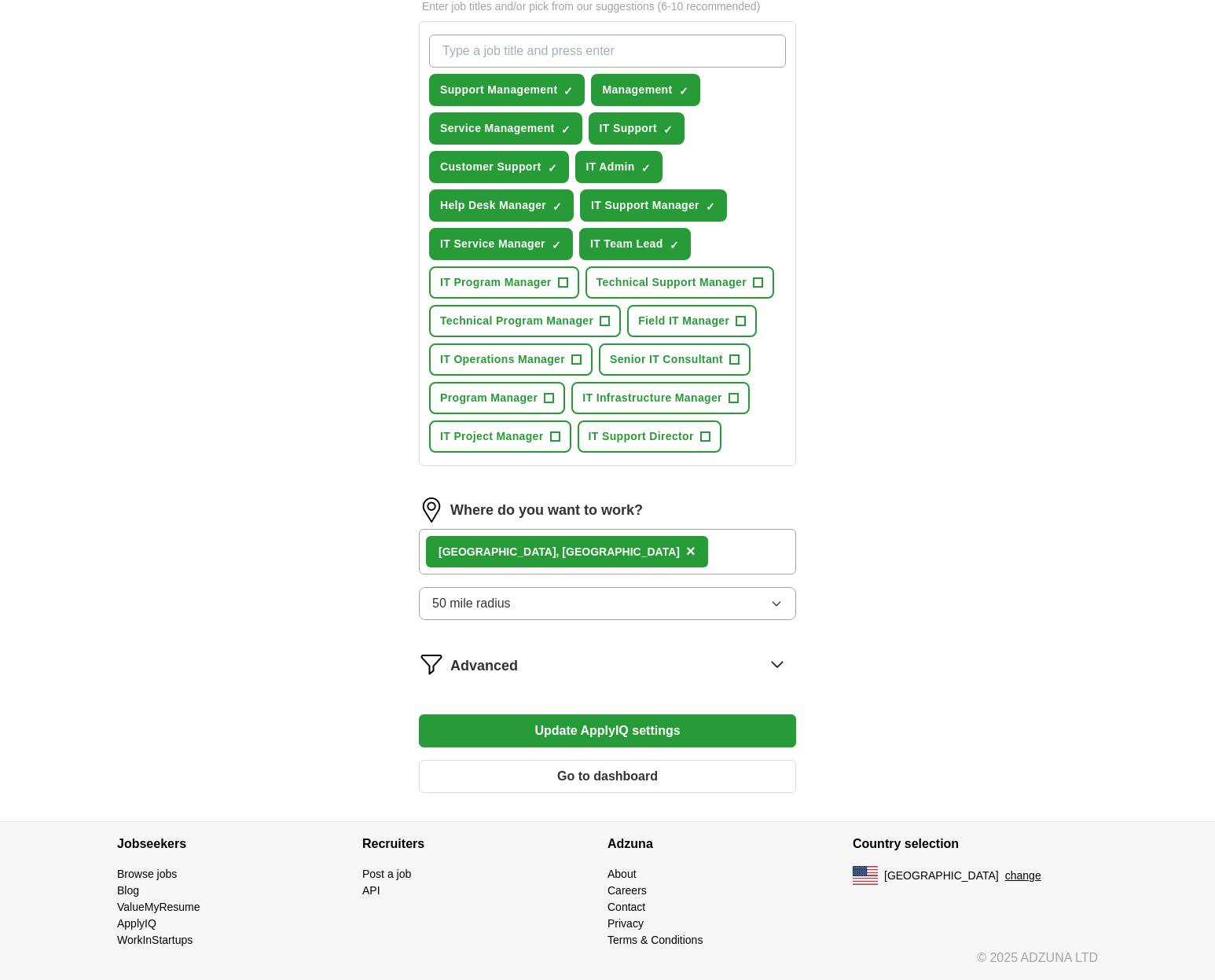
scroll to position [557, 0]
click at [784, 670] on icon at bounding box center [777, 664] width 25 height 25
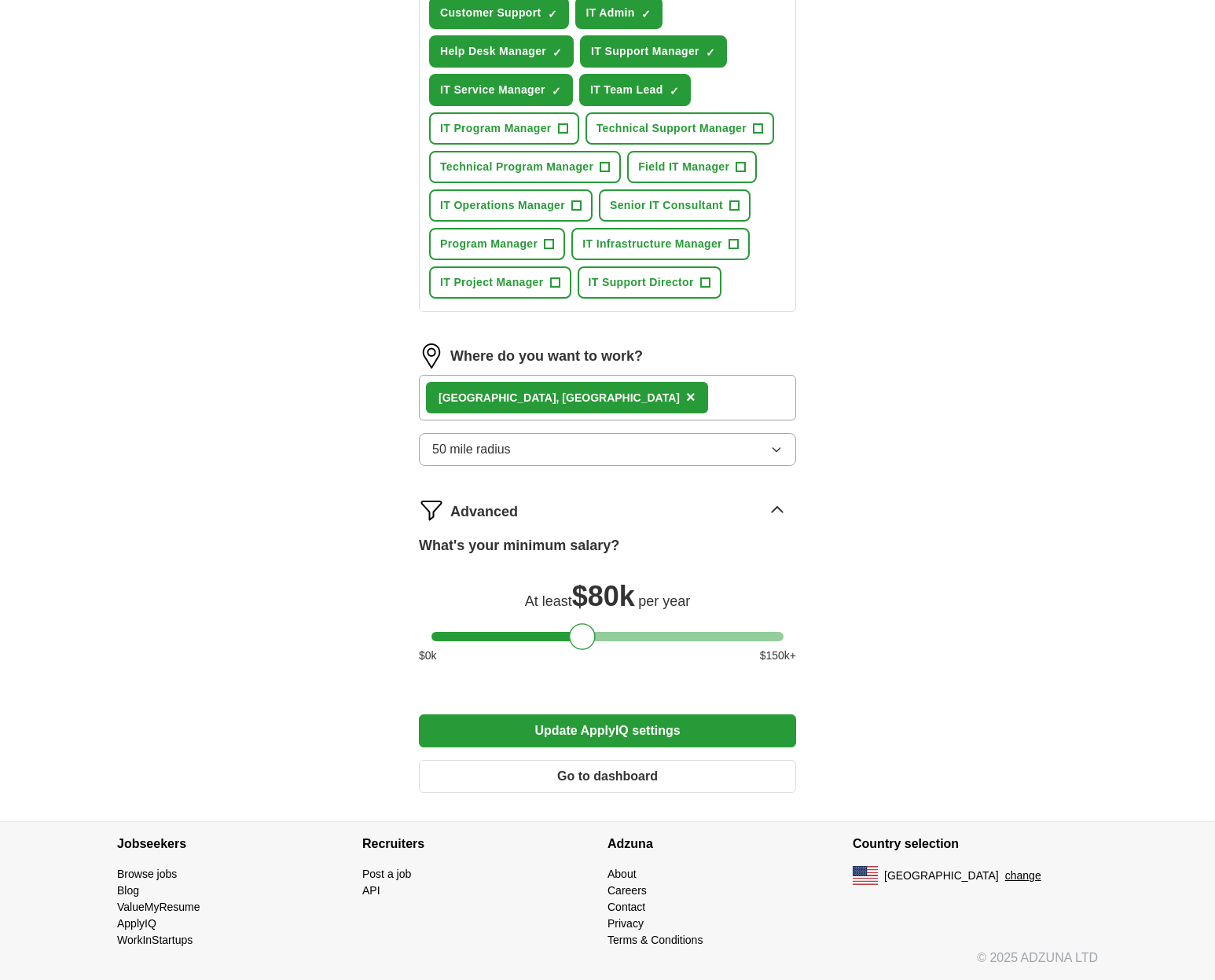
scroll to position [711, 0]
drag, startPoint x: 575, startPoint y: 636, endPoint x: 547, endPoint y: 638, distance: 28.1
click at [547, 638] on div at bounding box center [555, 636] width 26 height 26
click at [564, 730] on button "Update ApplyIQ settings" at bounding box center [608, 730] width 377 height 33
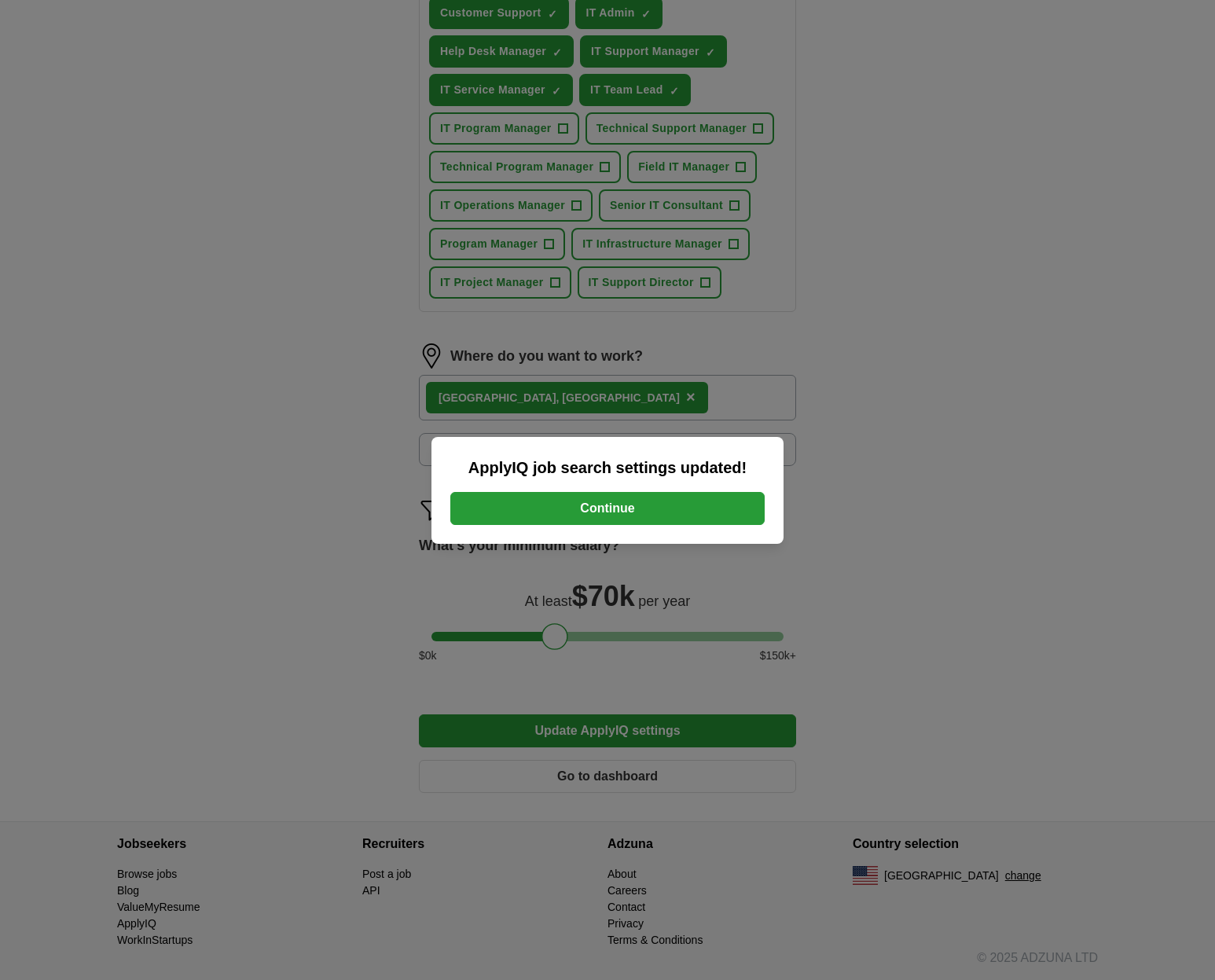
click at [610, 506] on button "Continue" at bounding box center [608, 508] width 315 height 33
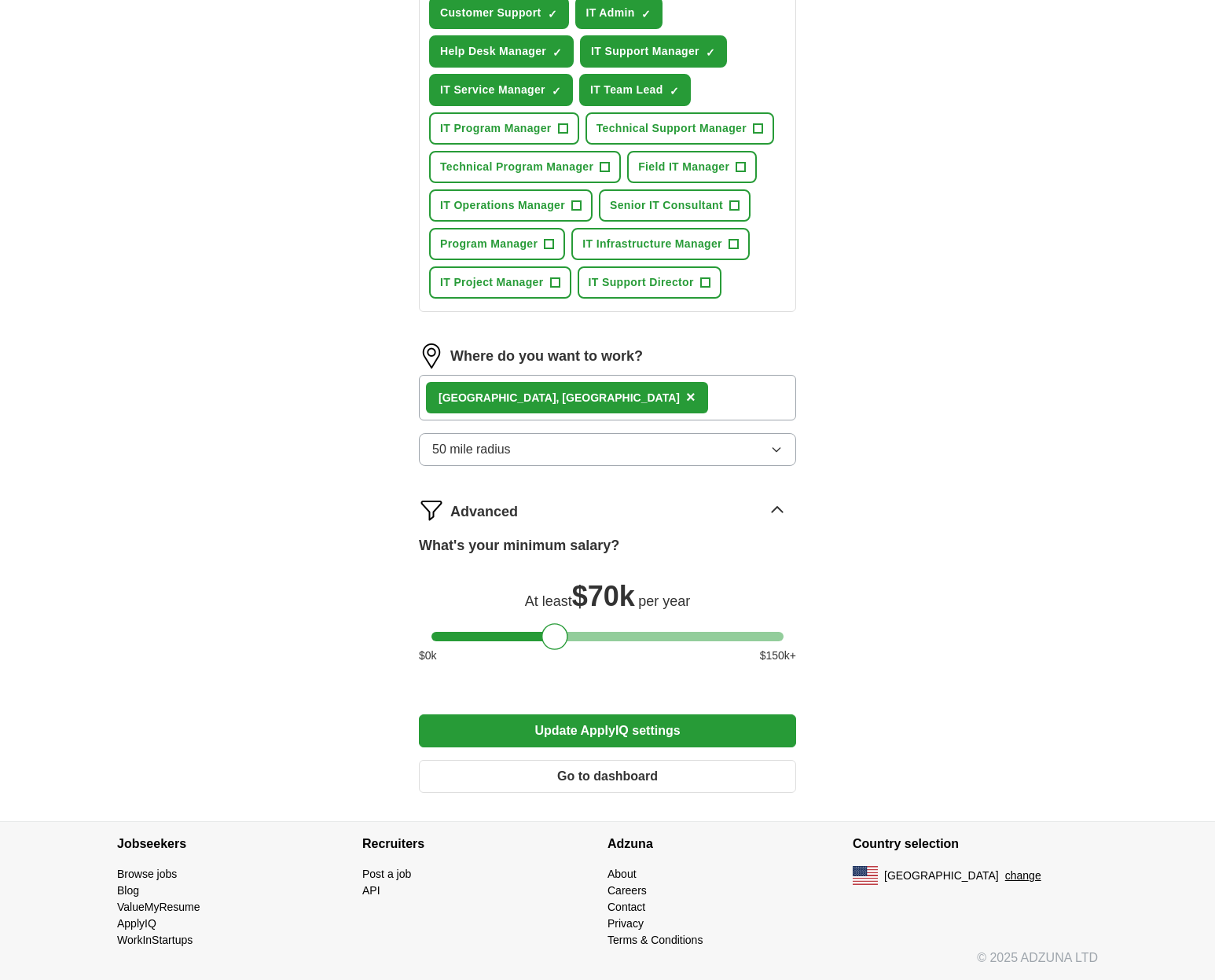
click at [577, 775] on button "Go to dashboard" at bounding box center [608, 776] width 377 height 33
